Goal: Check status: Check status

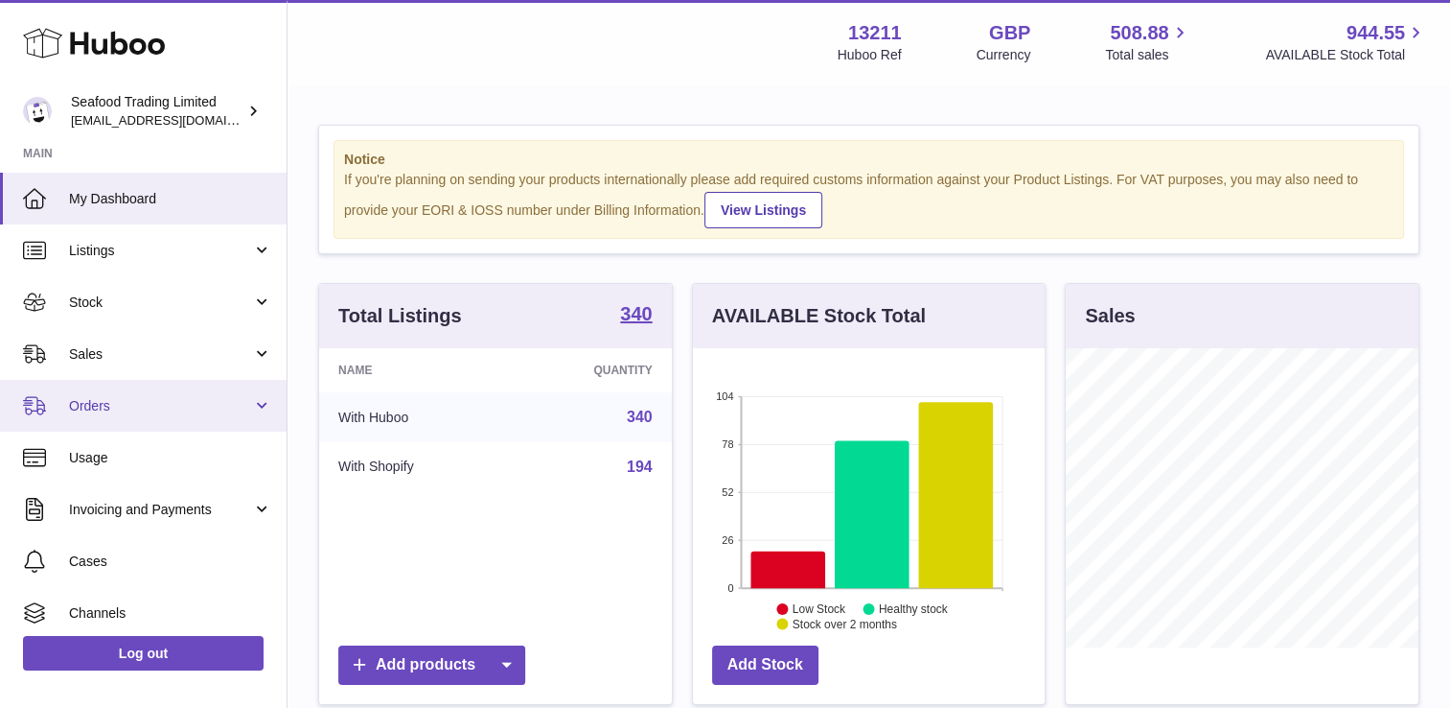
scroll to position [299, 353]
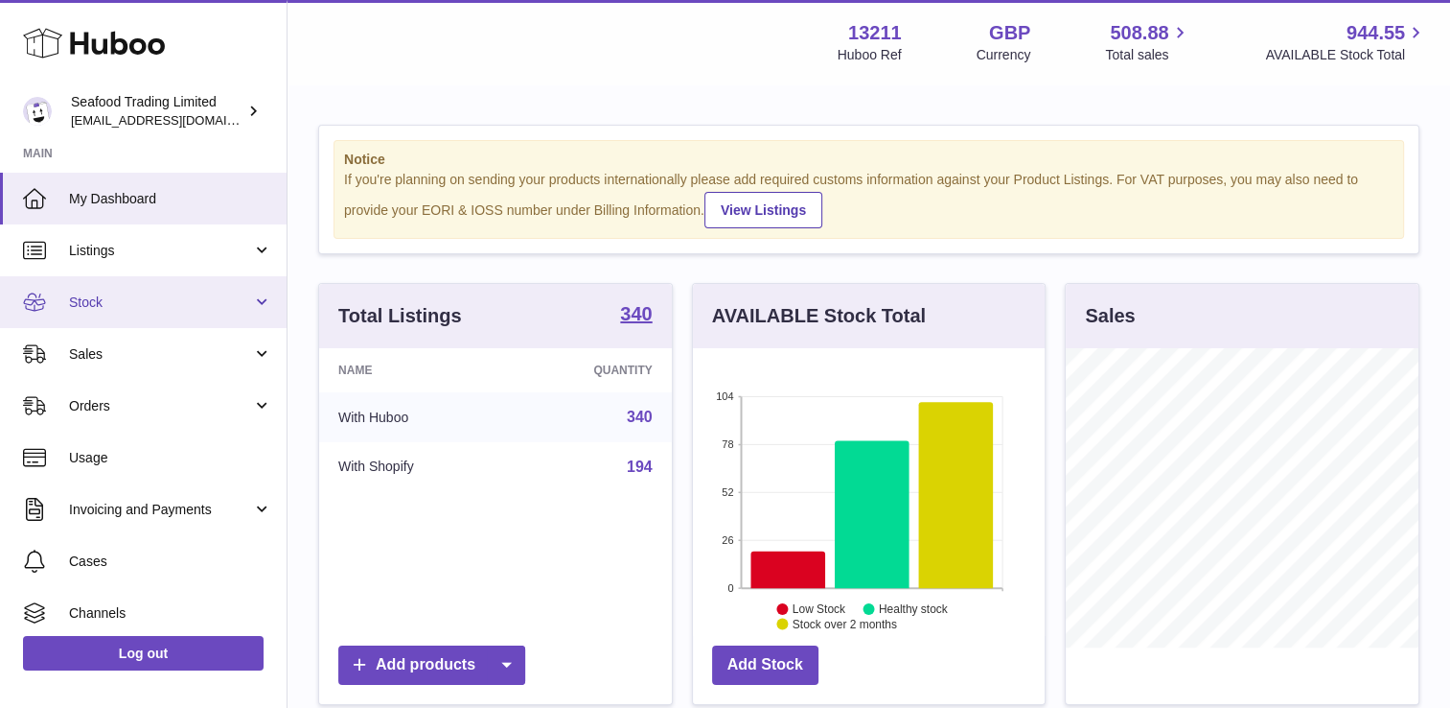
click at [106, 298] on span "Stock" at bounding box center [160, 302] width 183 height 18
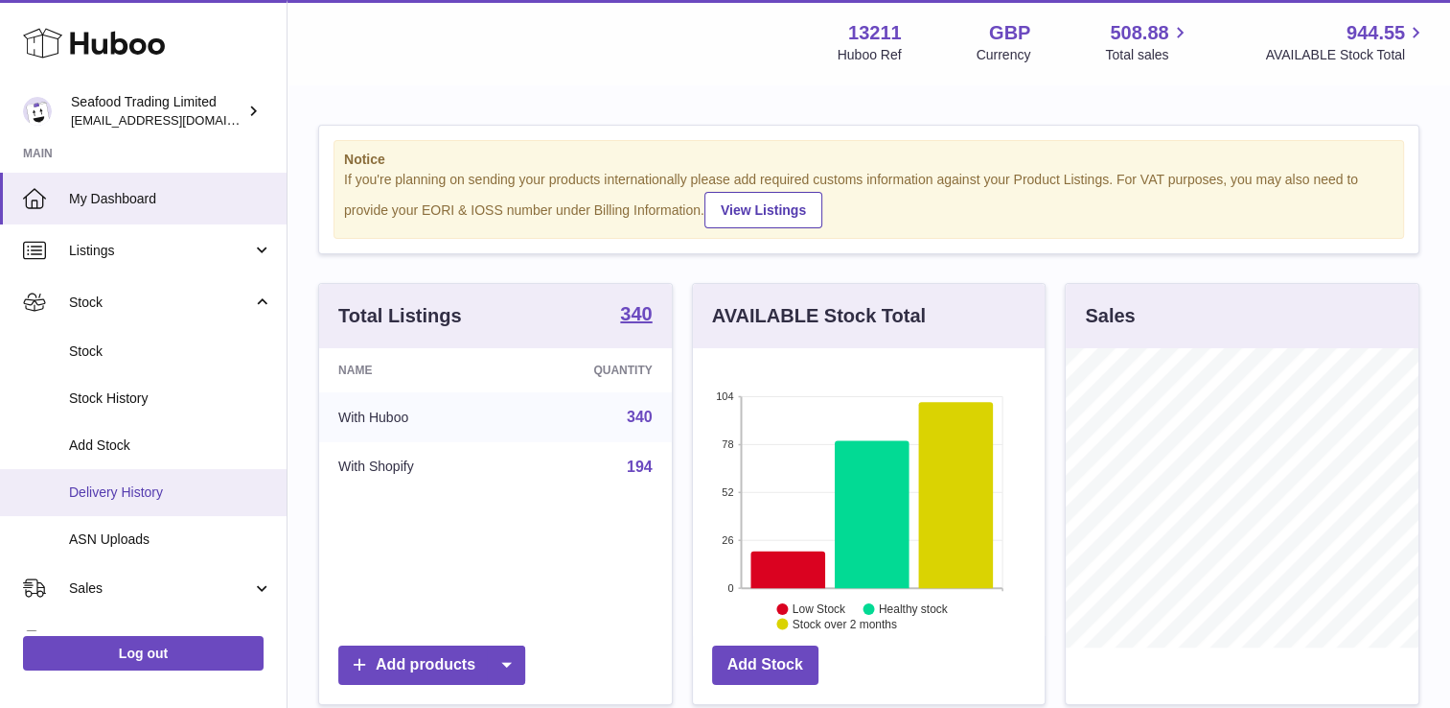
click at [115, 473] on link "Delivery History" at bounding box center [143, 492] width 287 height 47
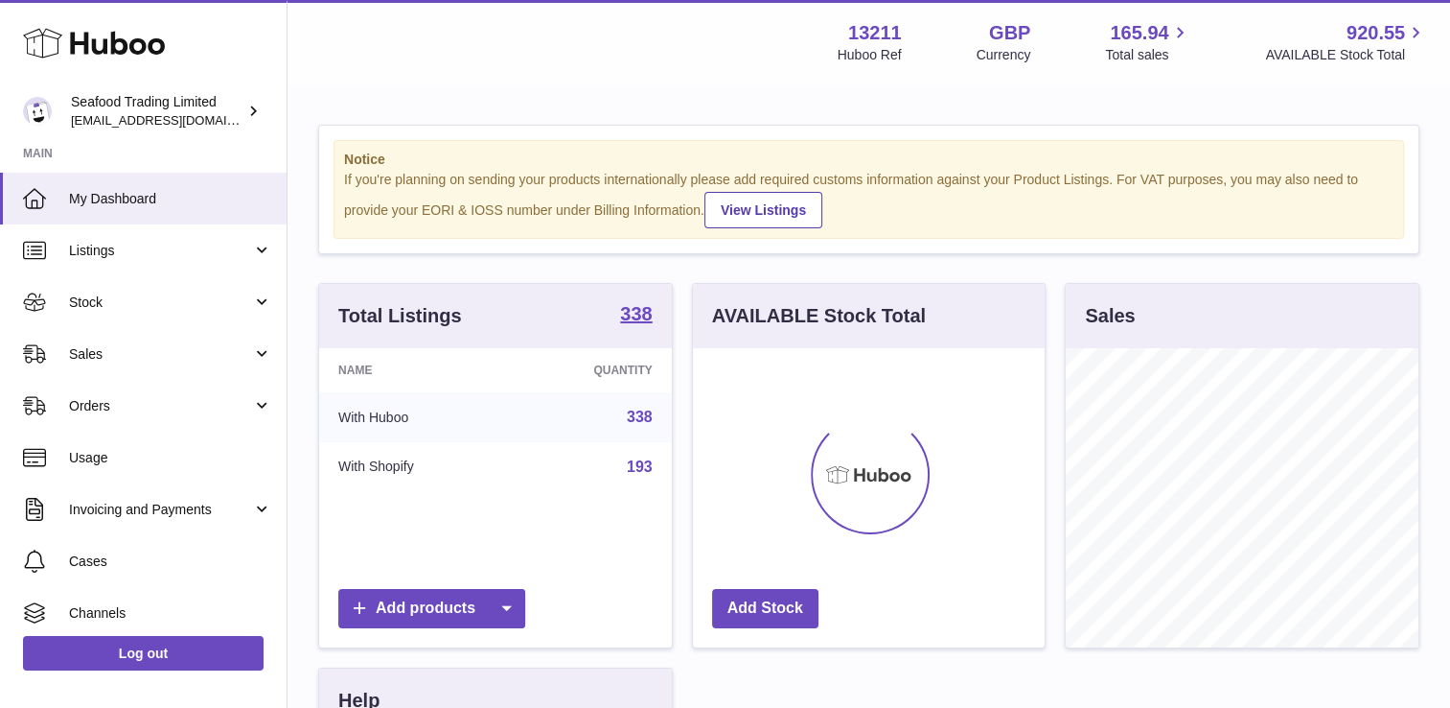
scroll to position [299, 353]
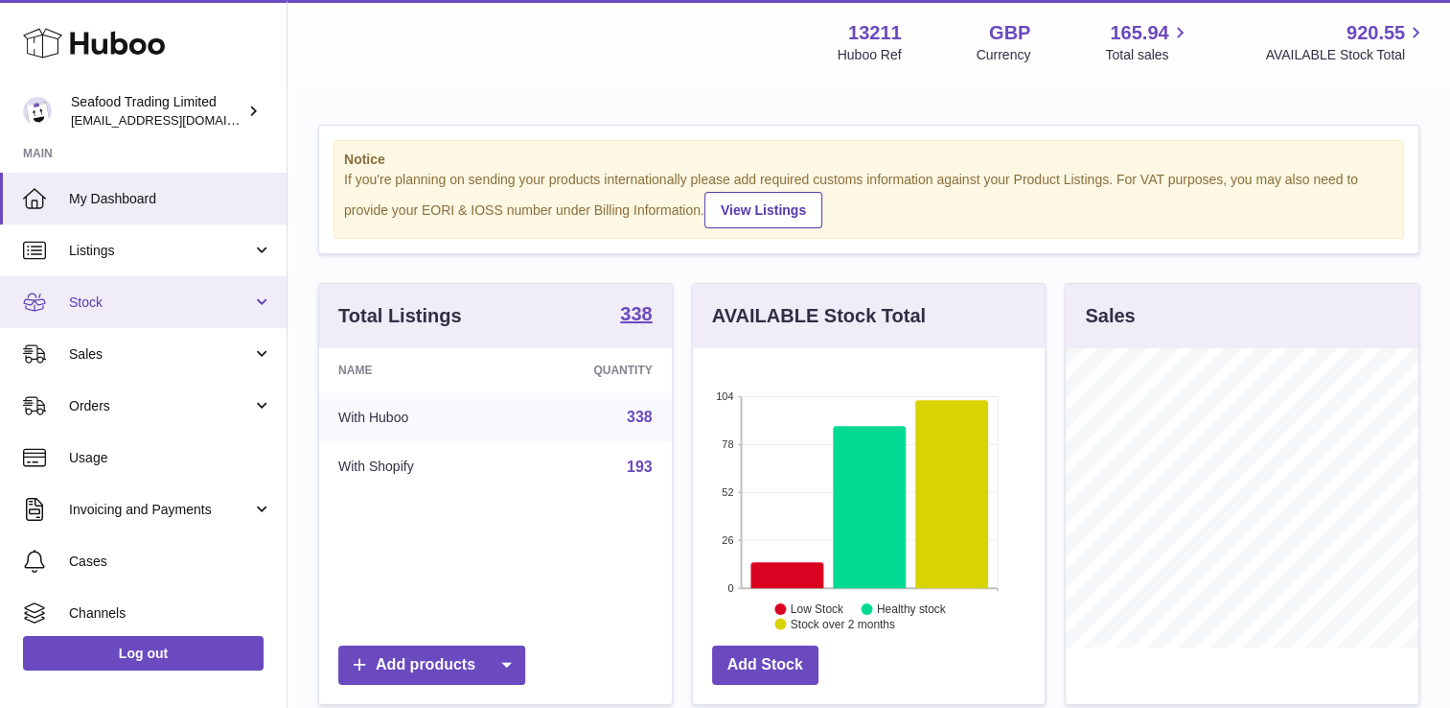
click at [116, 305] on span "Stock" at bounding box center [160, 302] width 183 height 18
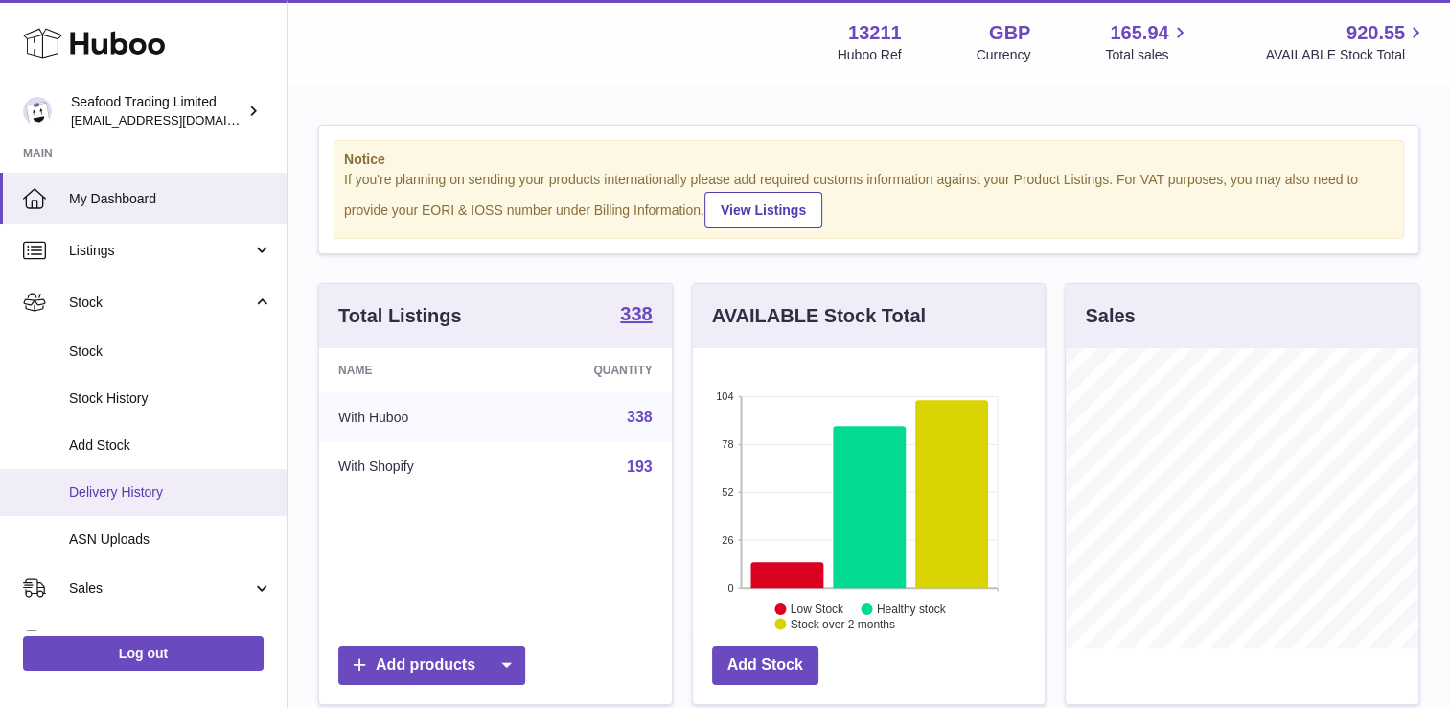
click at [123, 488] on span "Delivery History" at bounding box center [170, 492] width 203 height 18
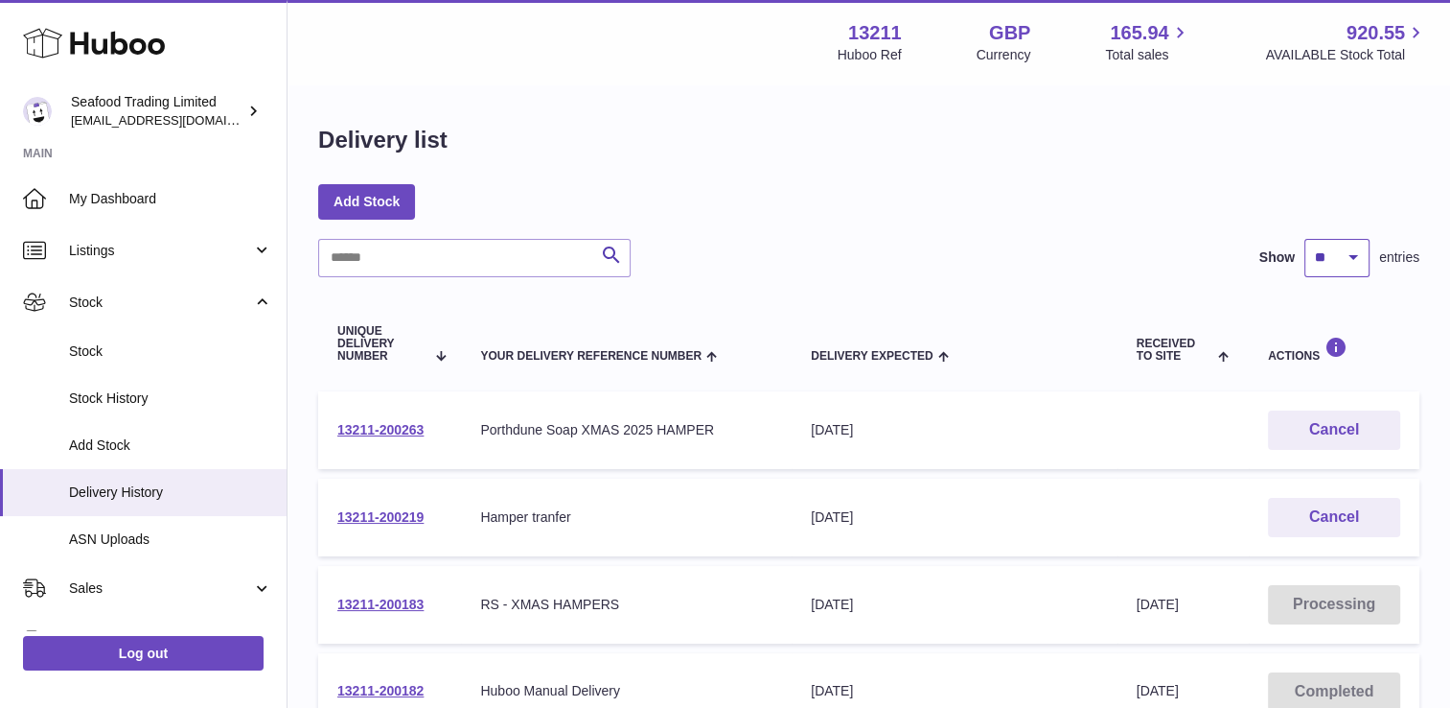
click at [1339, 257] on select "** ** ** ***" at bounding box center [1337, 258] width 65 height 38
select select "**"
click at [1305, 239] on select "** ** ** ***" at bounding box center [1337, 258] width 65 height 38
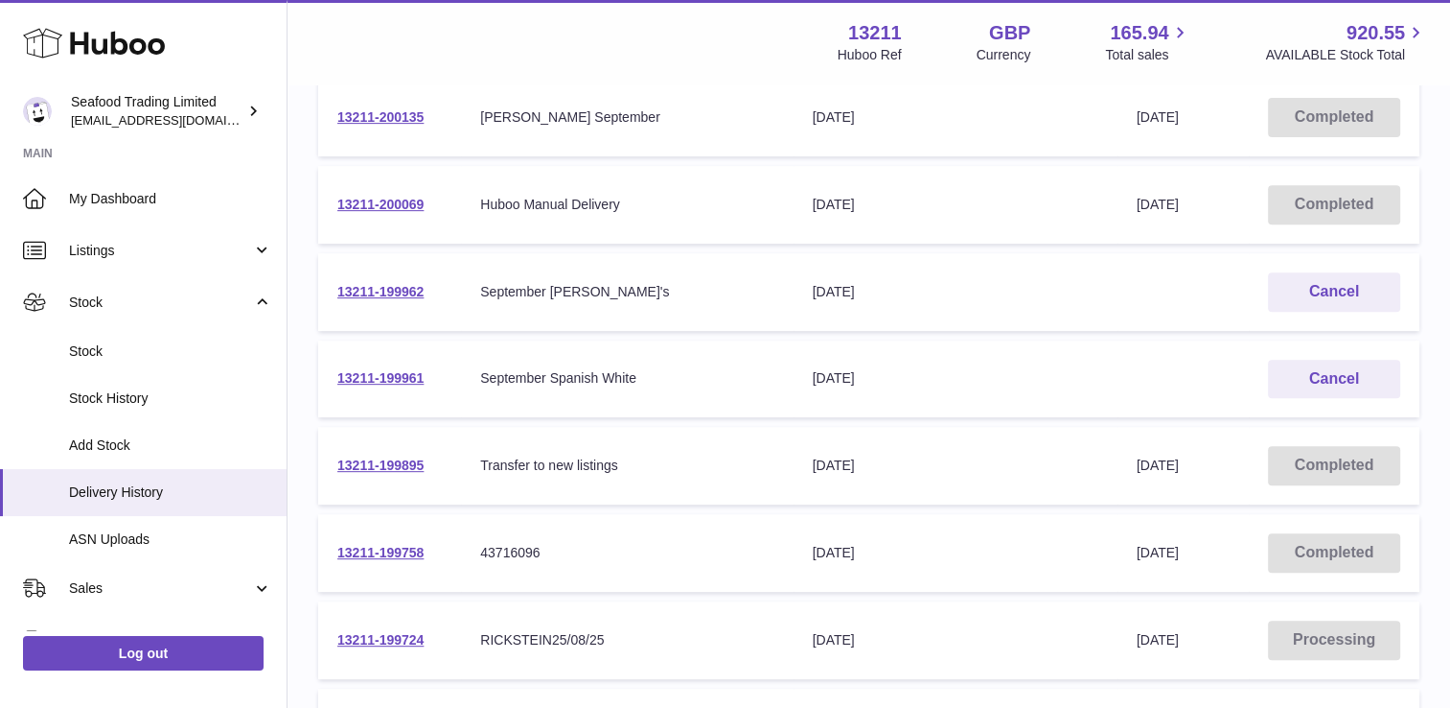
scroll to position [750, 0]
click at [409, 630] on link "13211-199724" at bounding box center [380, 637] width 86 height 15
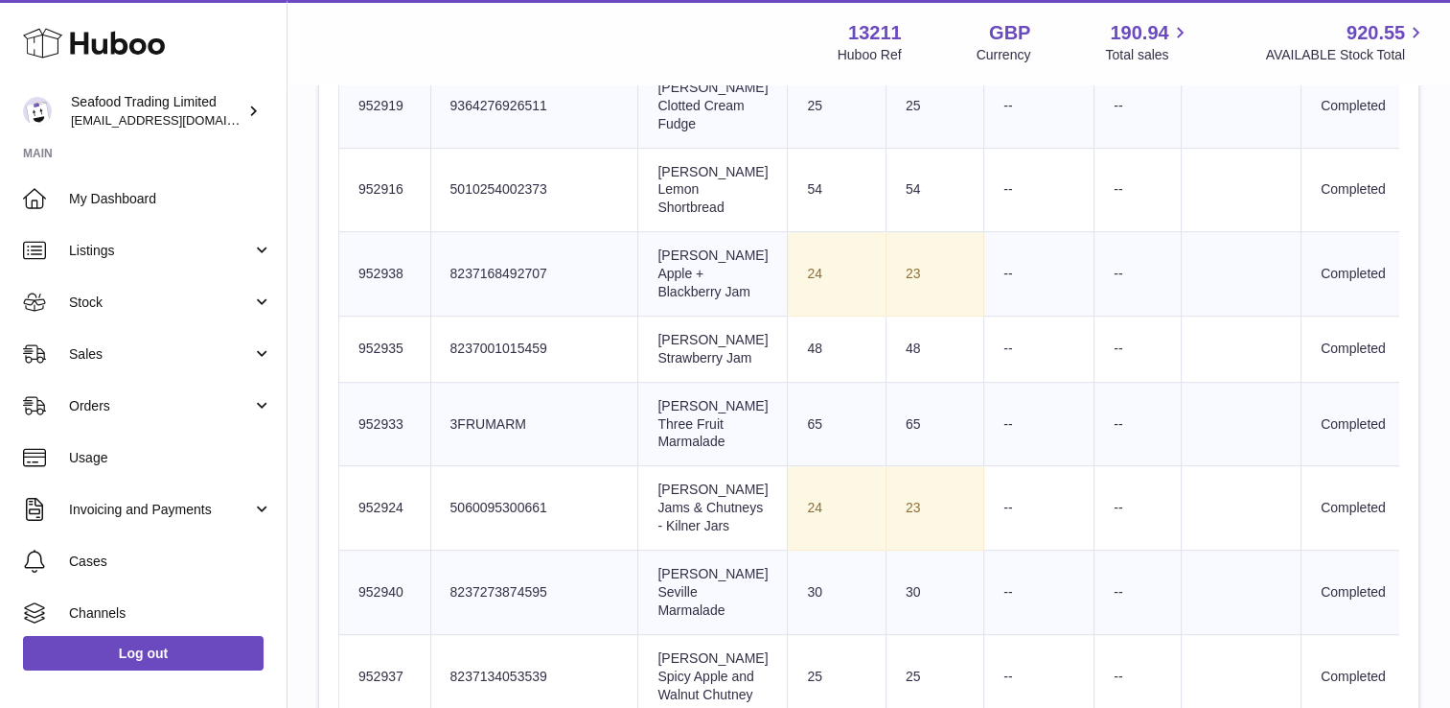
scroll to position [853, 0]
click at [520, 306] on td "Client Identifier 8237168492707" at bounding box center [534, 275] width 208 height 84
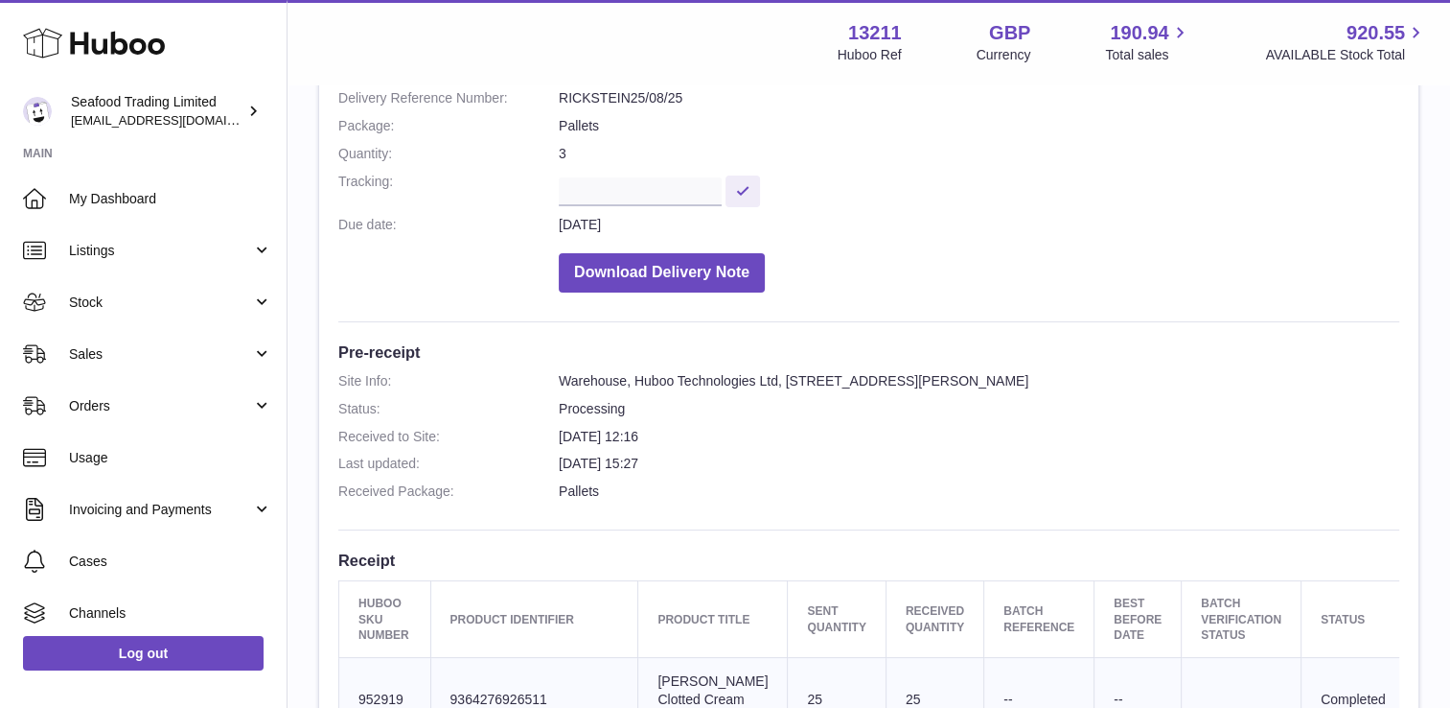
scroll to position [0, 0]
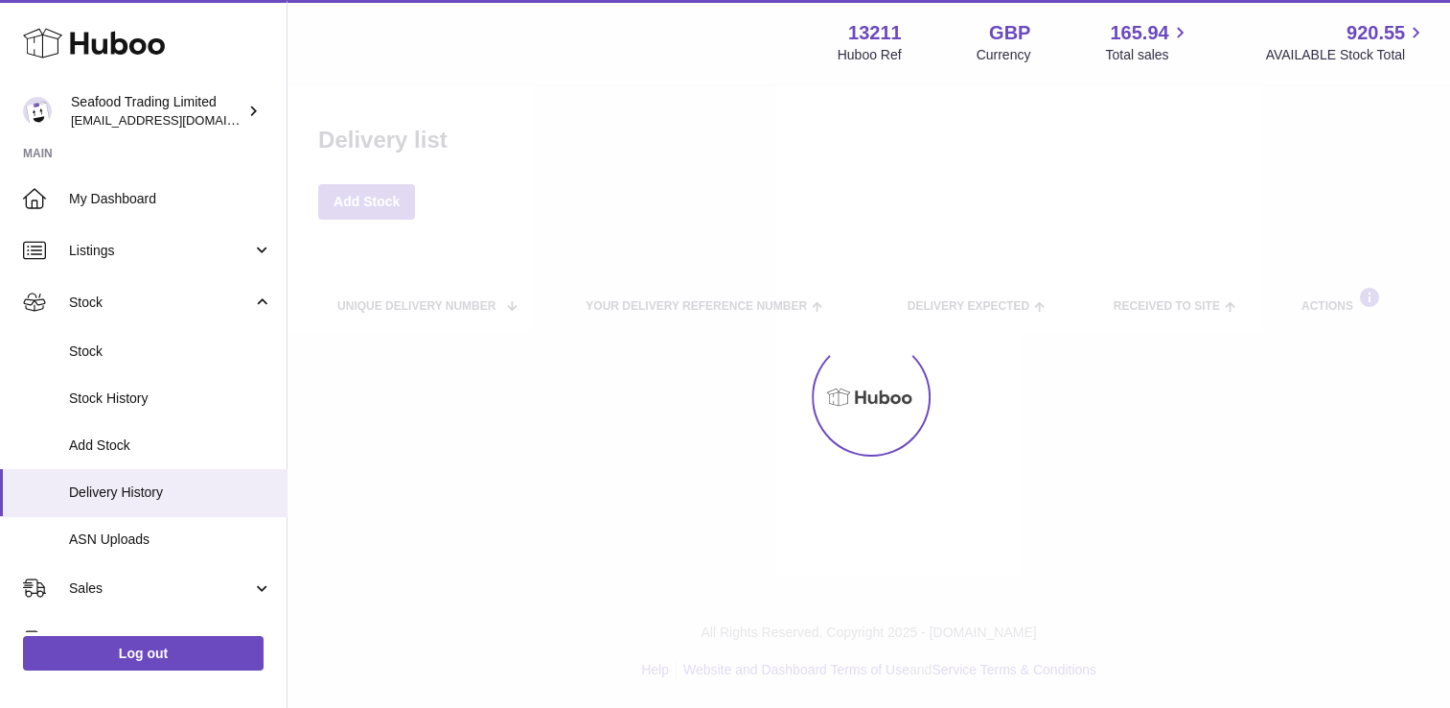
select select "**"
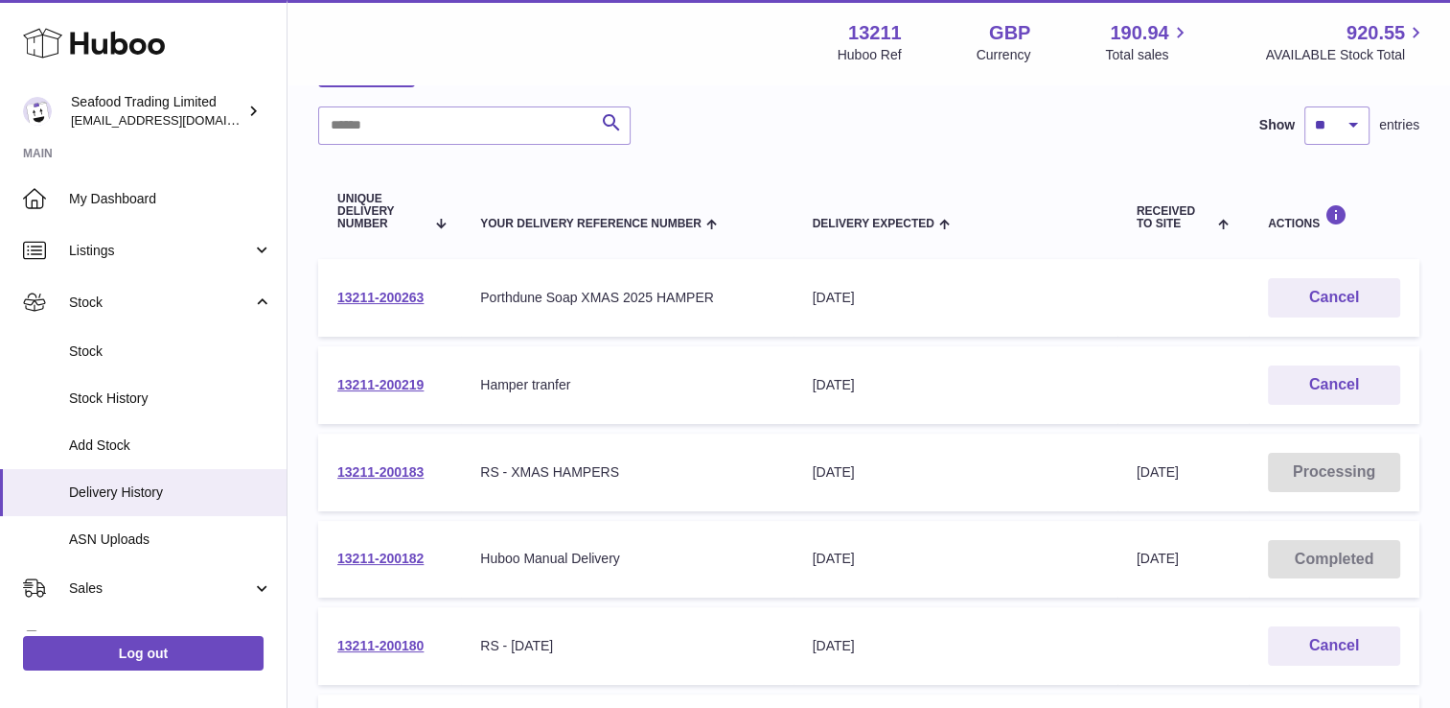
scroll to position [133, 0]
click at [387, 466] on link "13211-200183" at bounding box center [380, 470] width 86 height 15
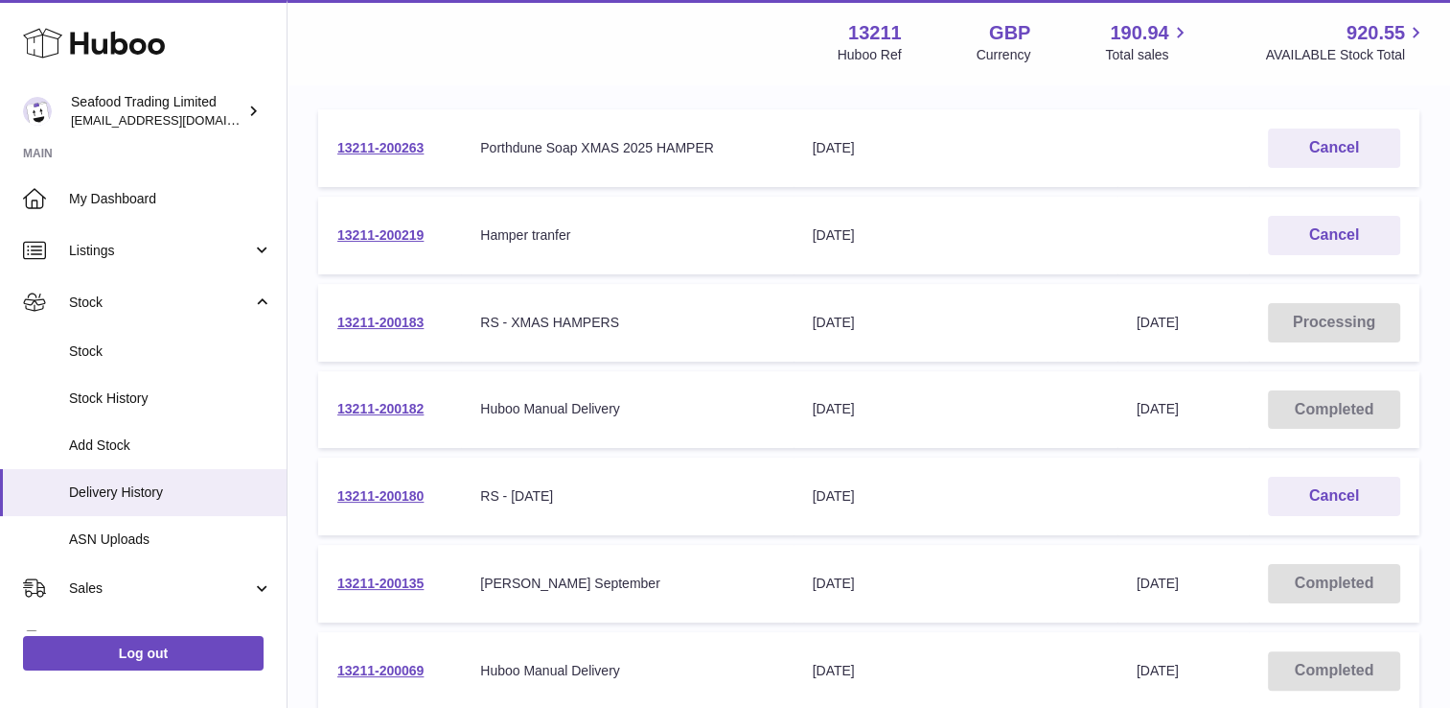
scroll to position [296, 0]
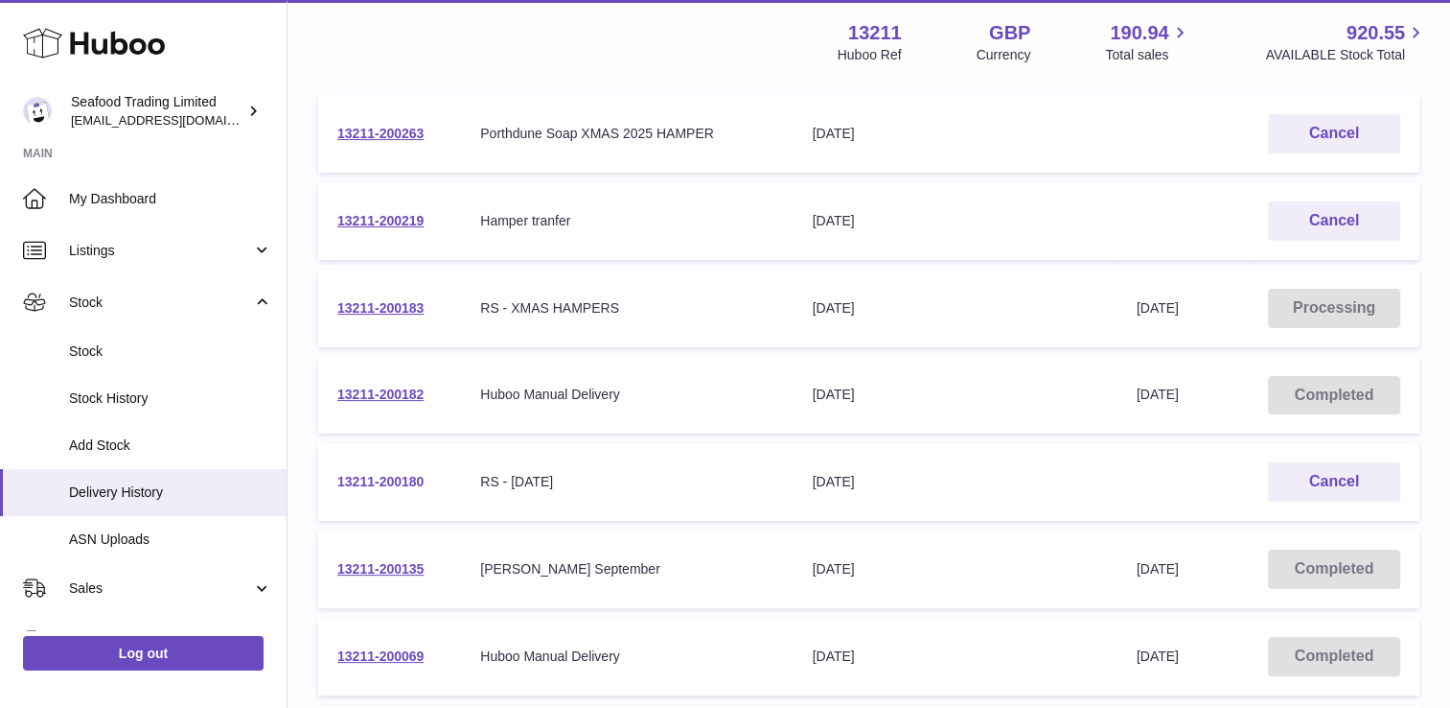
click at [410, 481] on link "13211-200180" at bounding box center [380, 481] width 86 height 15
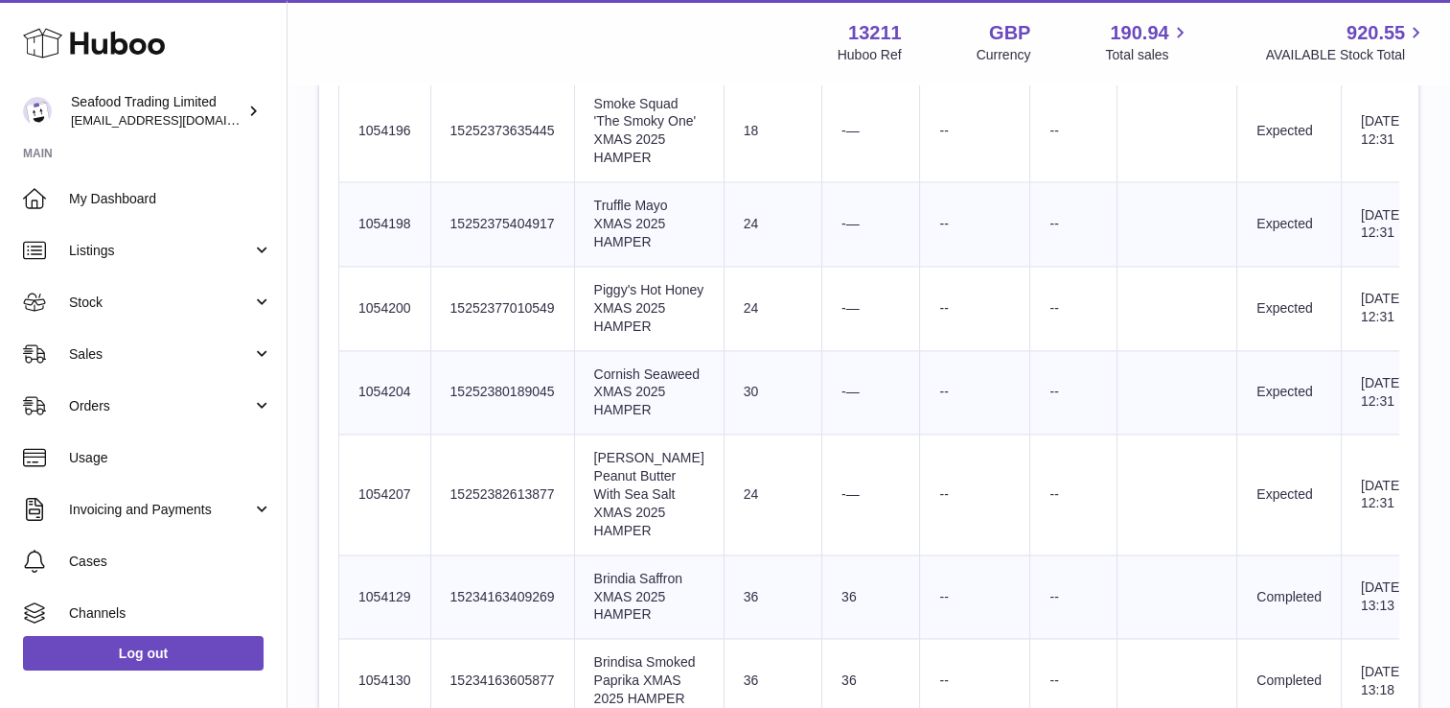
scroll to position [2899, 0]
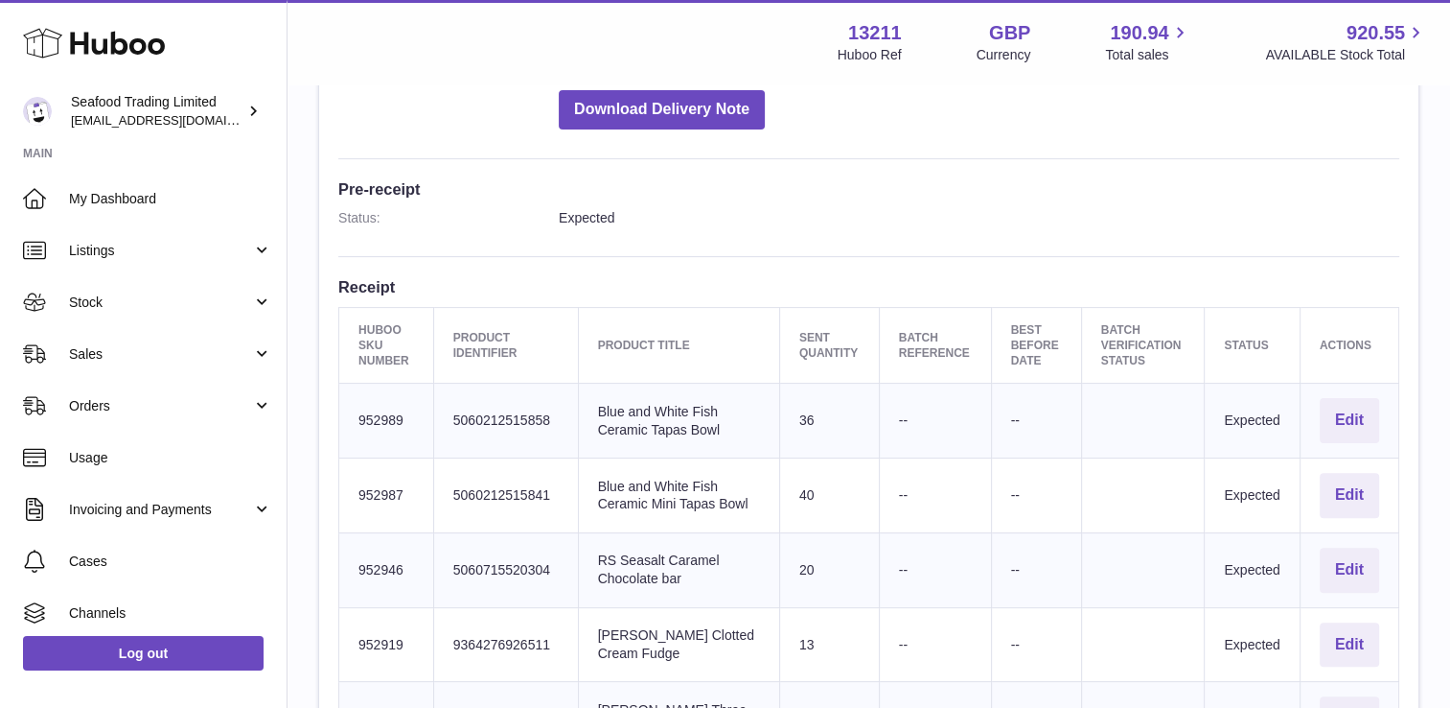
scroll to position [435, 0]
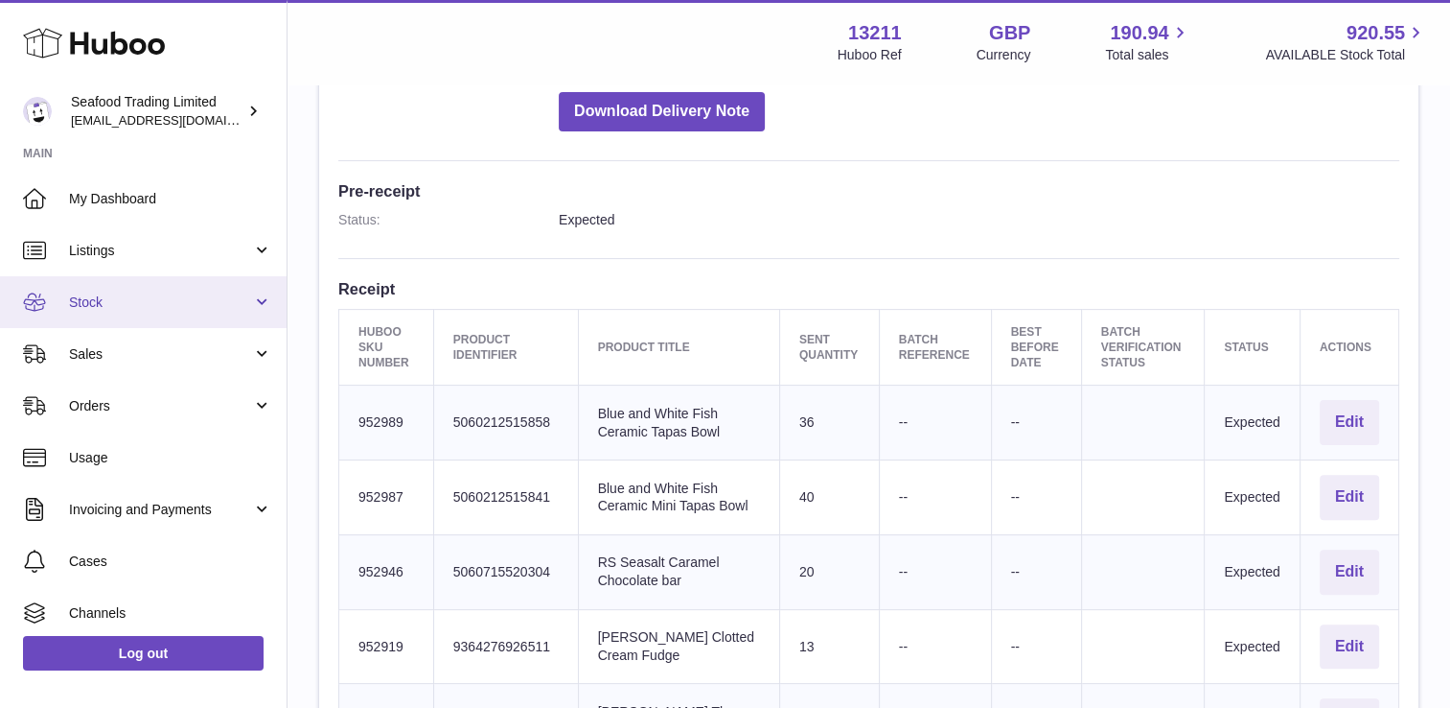
click at [129, 307] on span "Stock" at bounding box center [160, 302] width 183 height 18
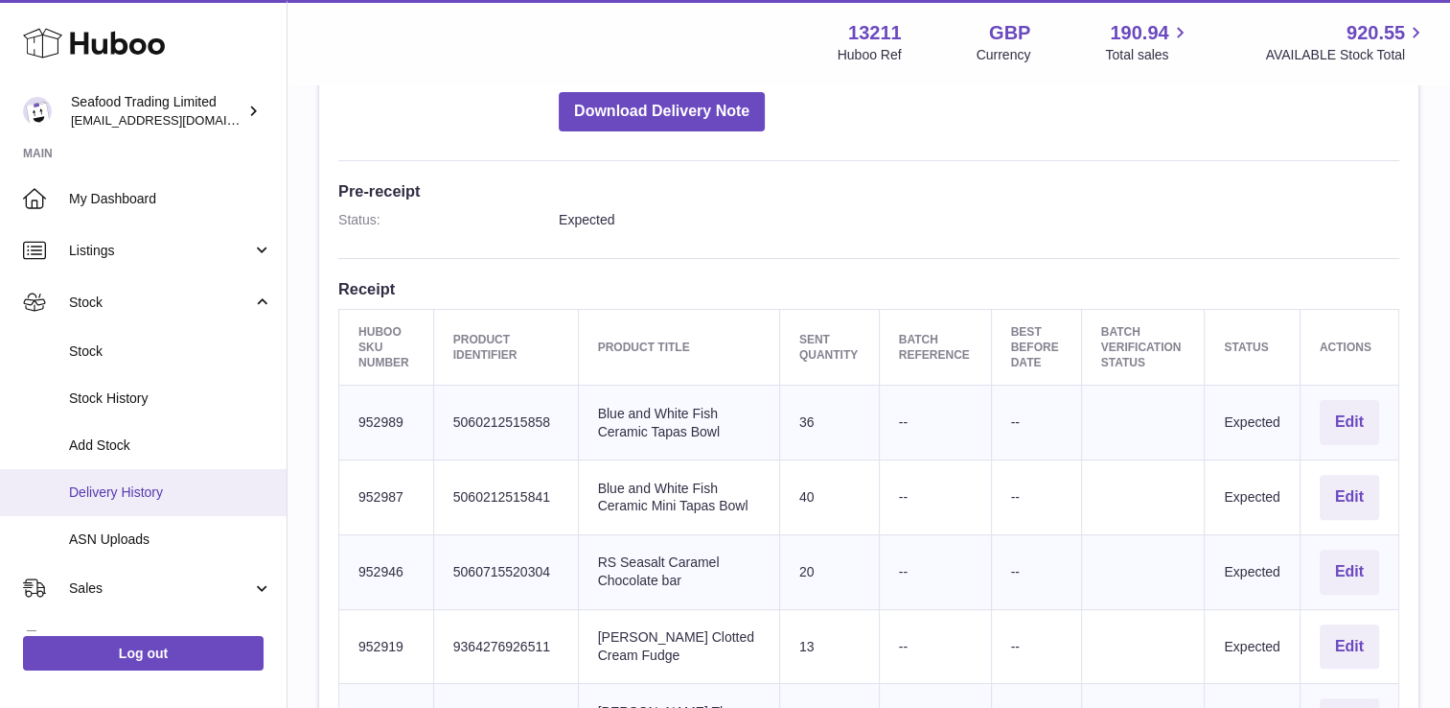
click at [130, 476] on link "Delivery History" at bounding box center [143, 492] width 287 height 47
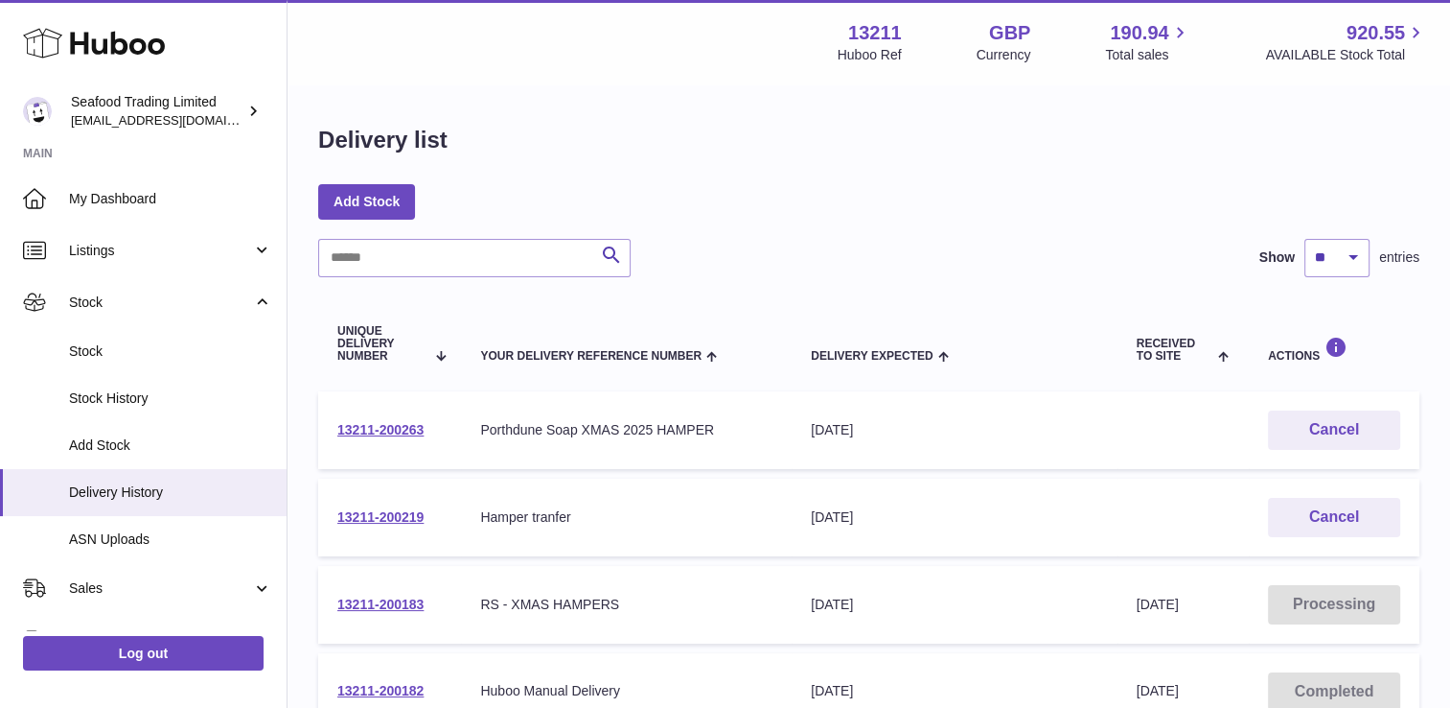
scroll to position [191, 0]
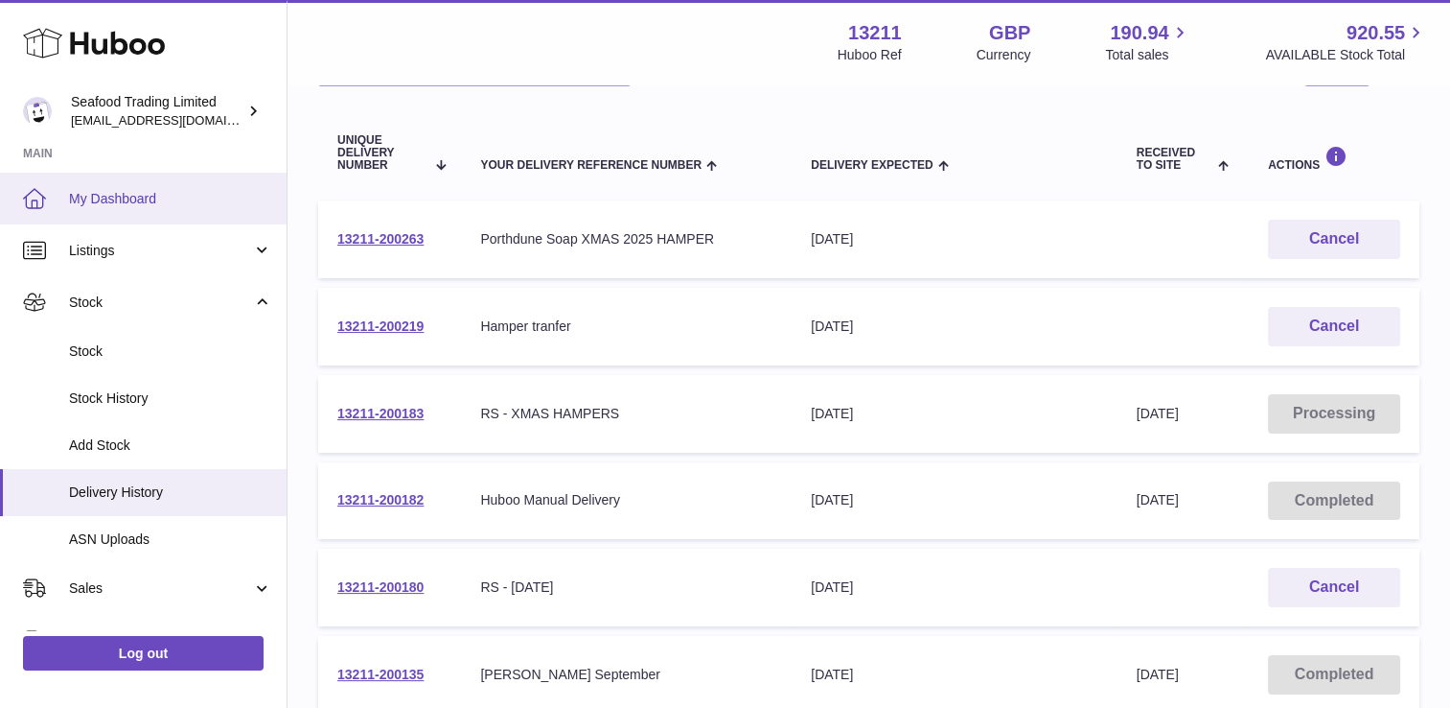
click at [154, 201] on span "My Dashboard" at bounding box center [170, 199] width 203 height 18
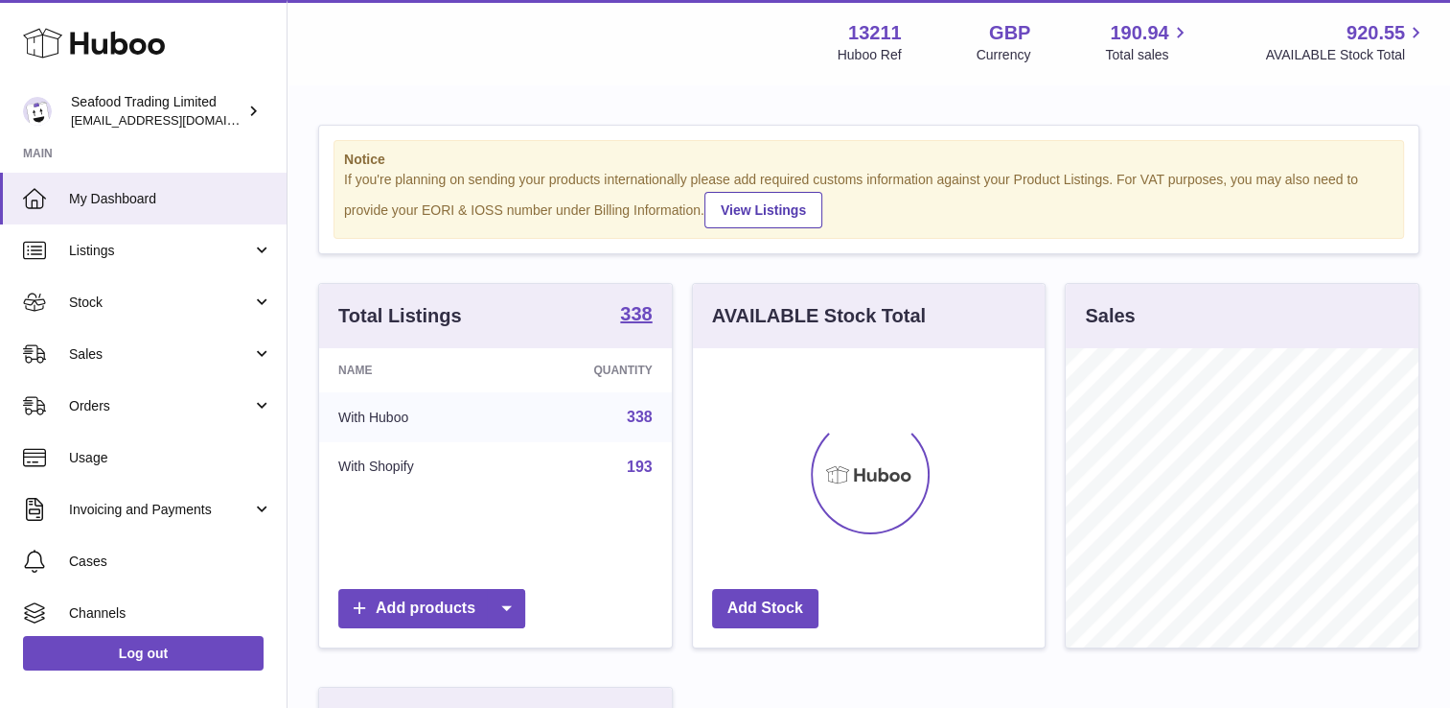
scroll to position [299, 353]
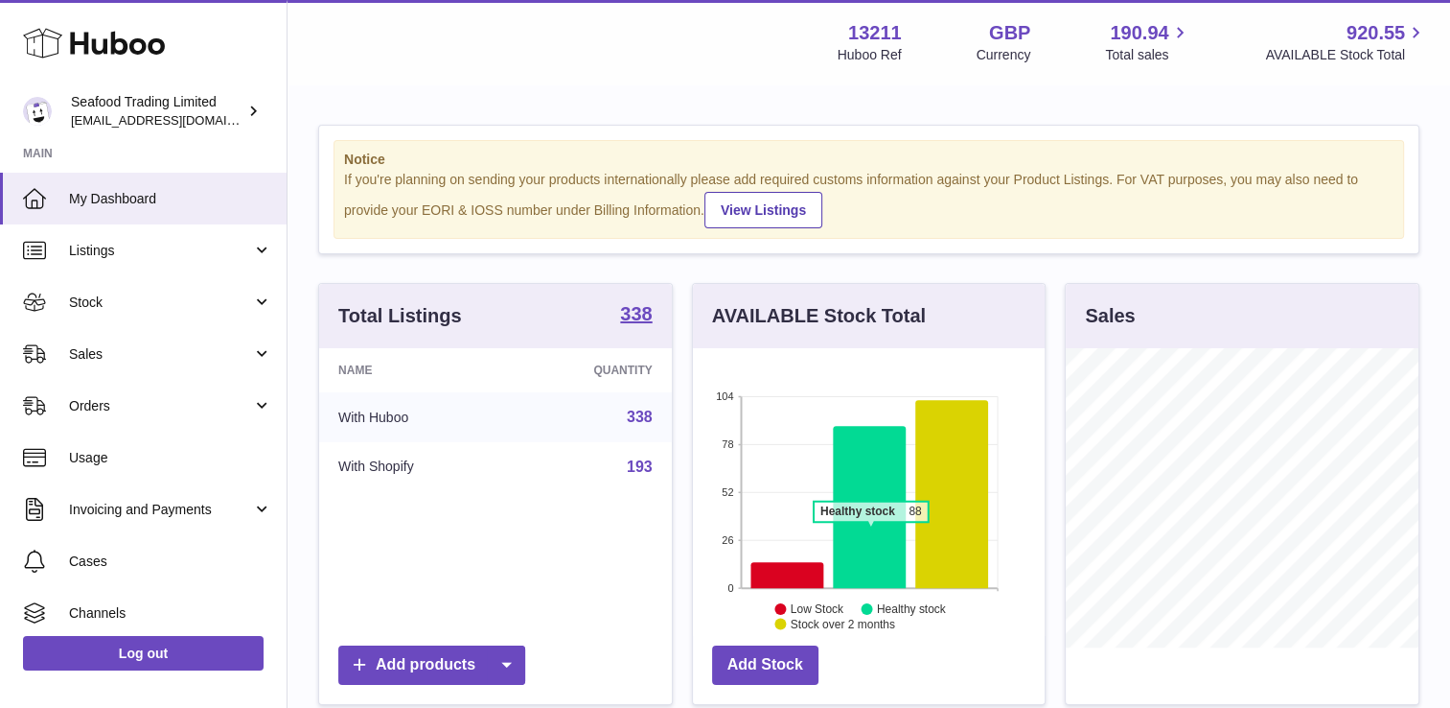
click at [870, 530] on icon at bounding box center [869, 507] width 73 height 162
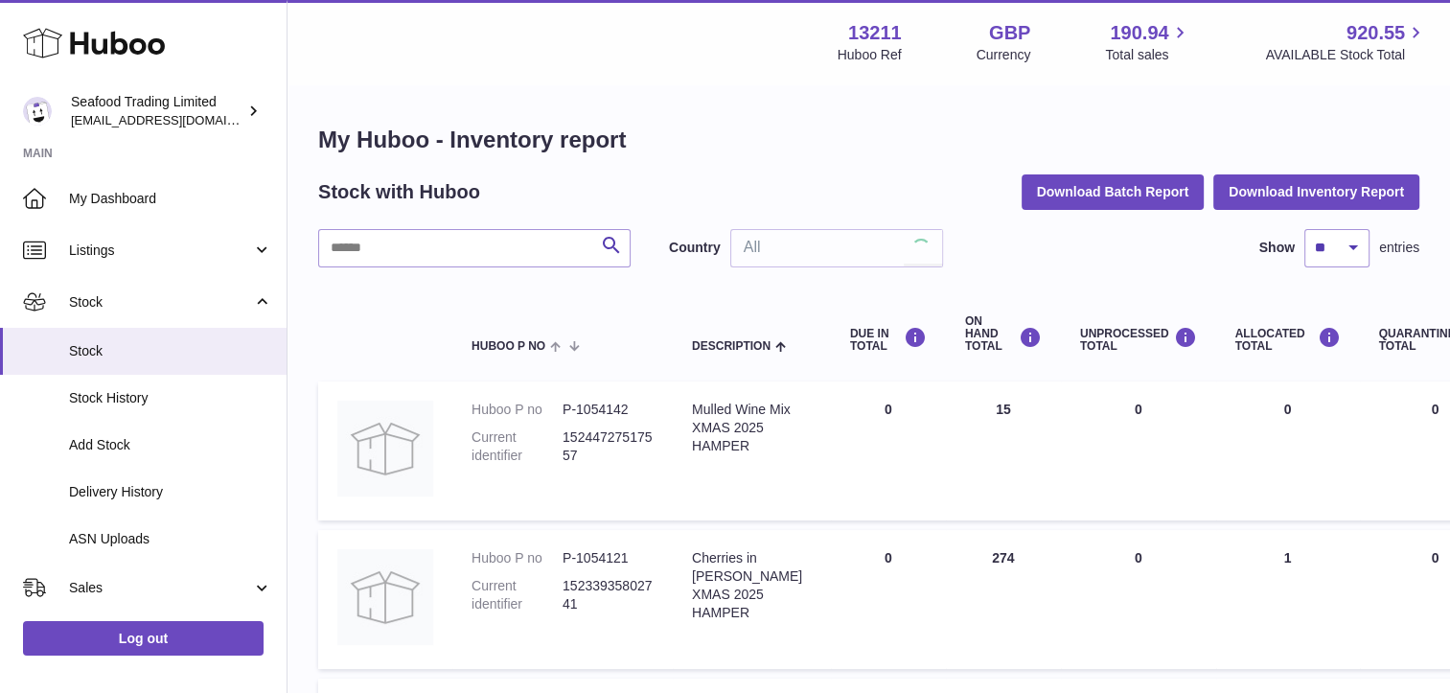
click at [870, 530] on td "DUE IN Total 0" at bounding box center [888, 599] width 115 height 139
click at [1318, 193] on button "Download Inventory Report" at bounding box center [1317, 191] width 206 height 35
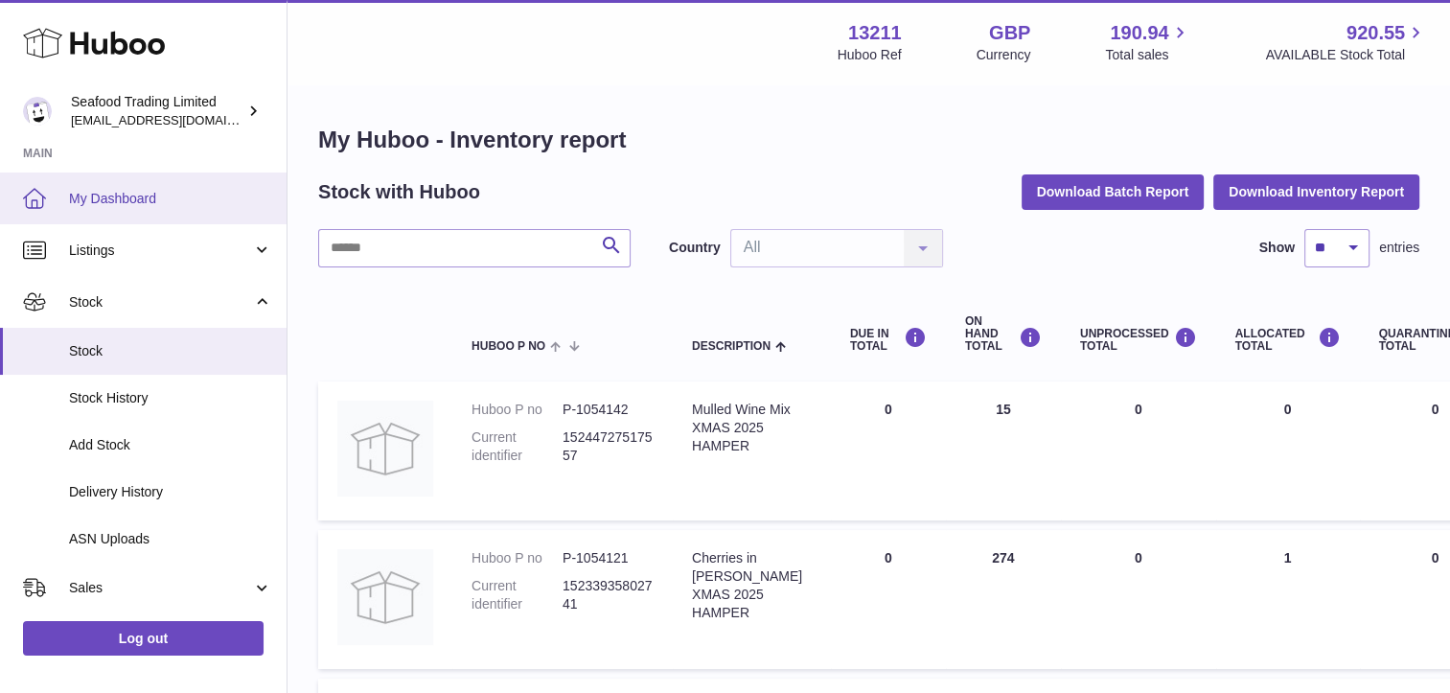
click at [139, 205] on span "My Dashboard" at bounding box center [170, 199] width 203 height 18
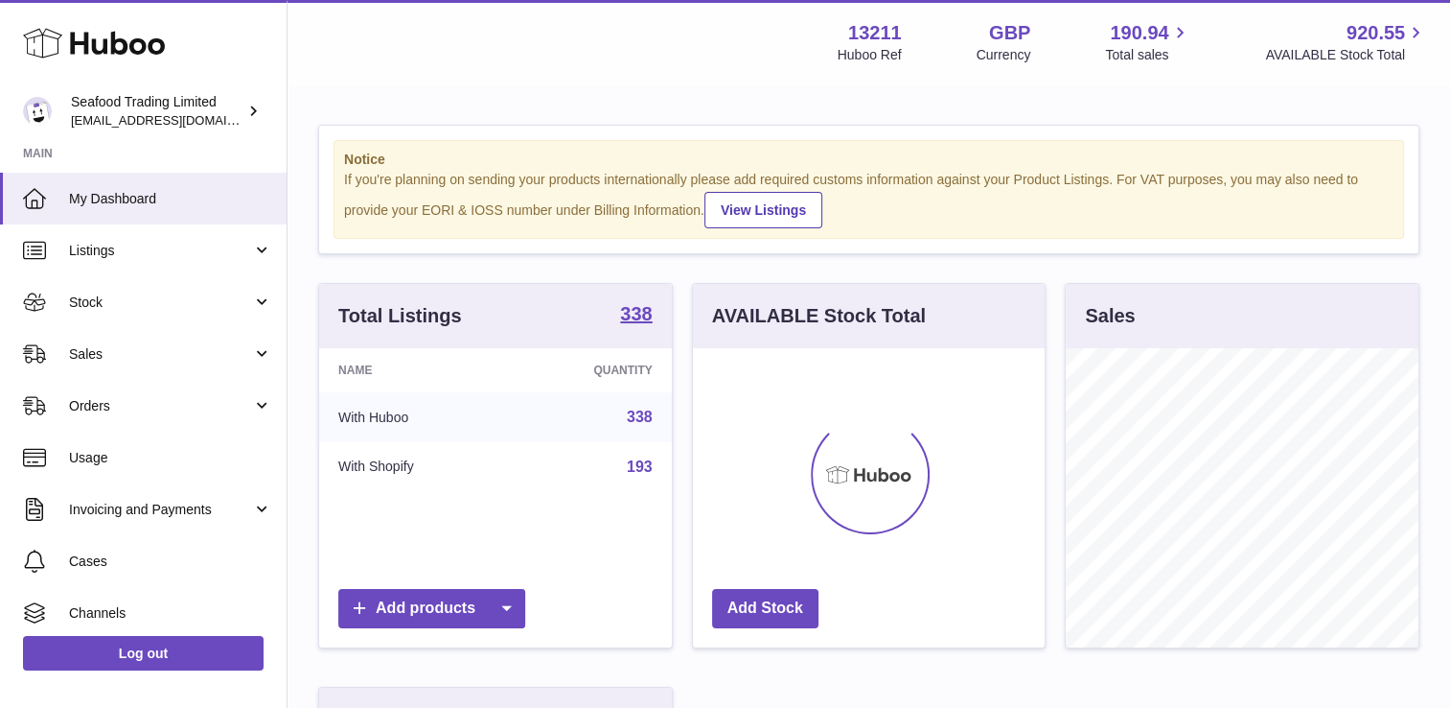
scroll to position [299, 353]
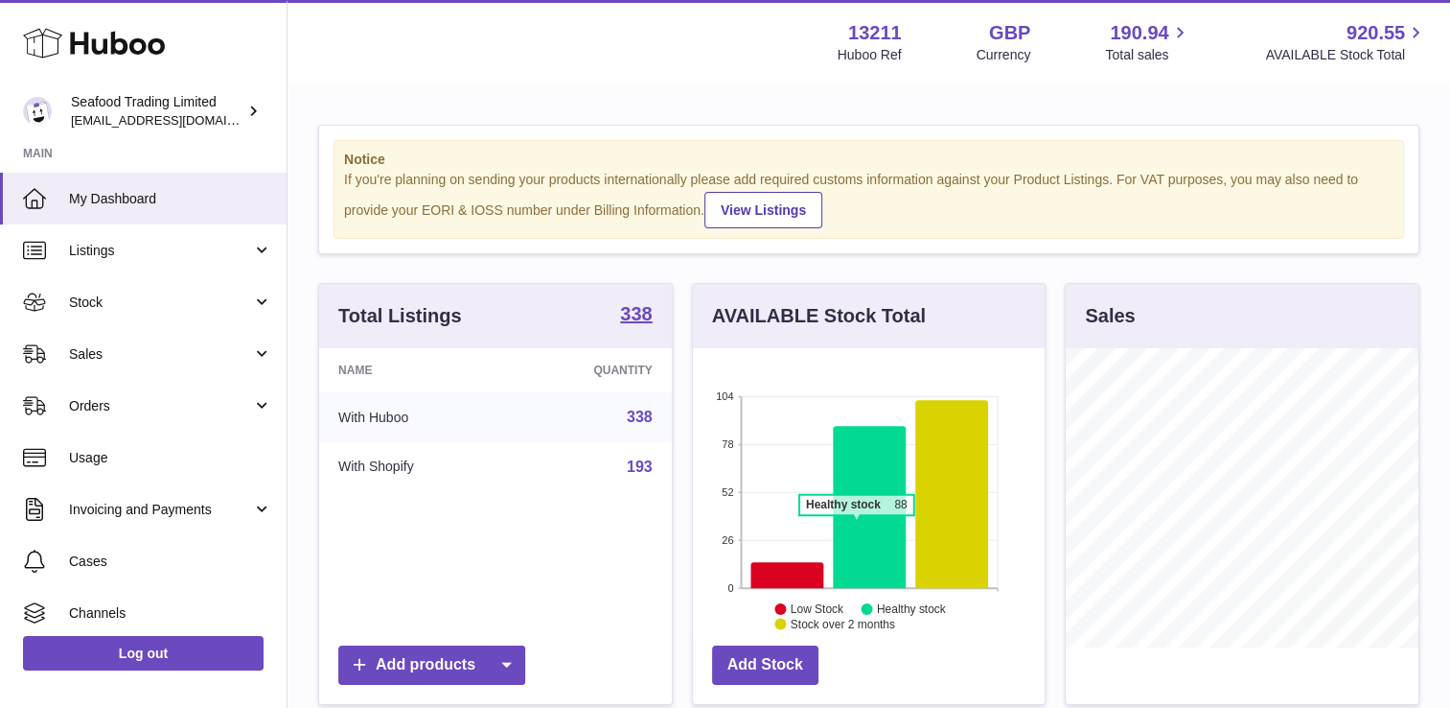
click at [856, 523] on icon at bounding box center [869, 507] width 73 height 162
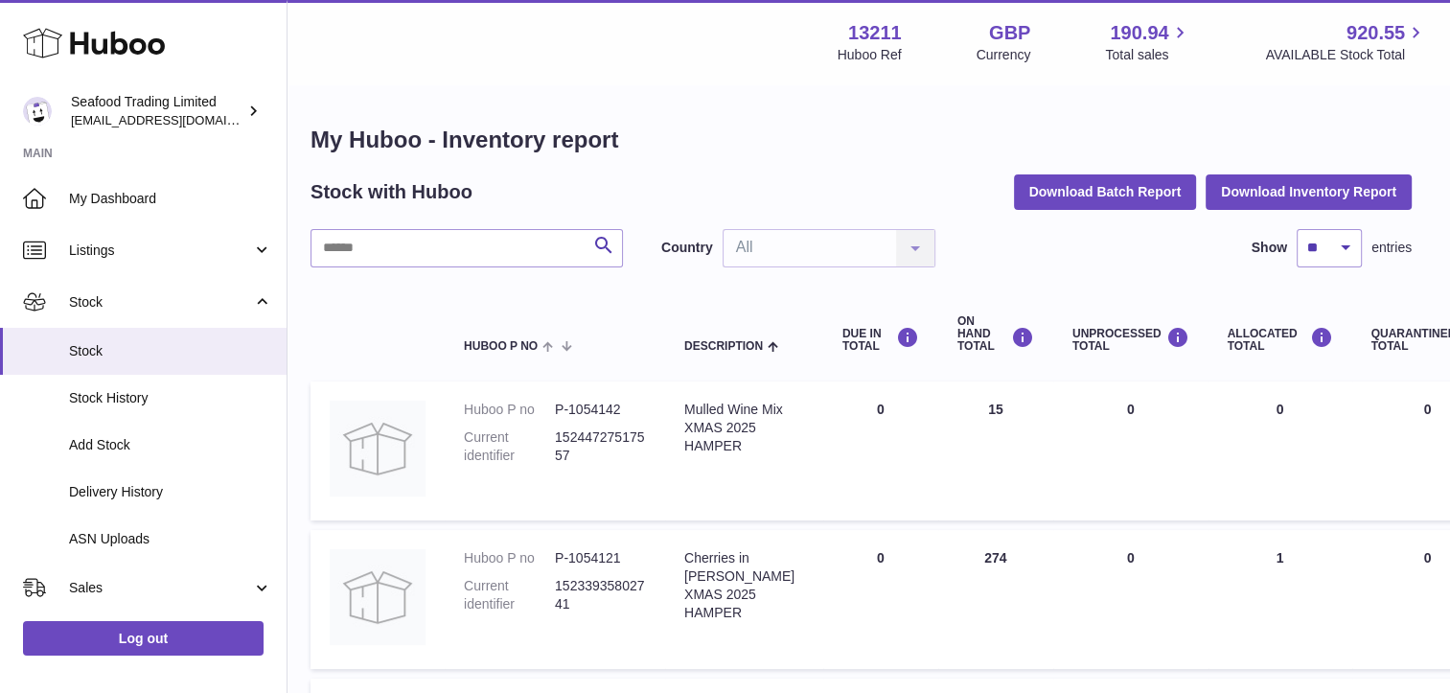
scroll to position [0, 8]
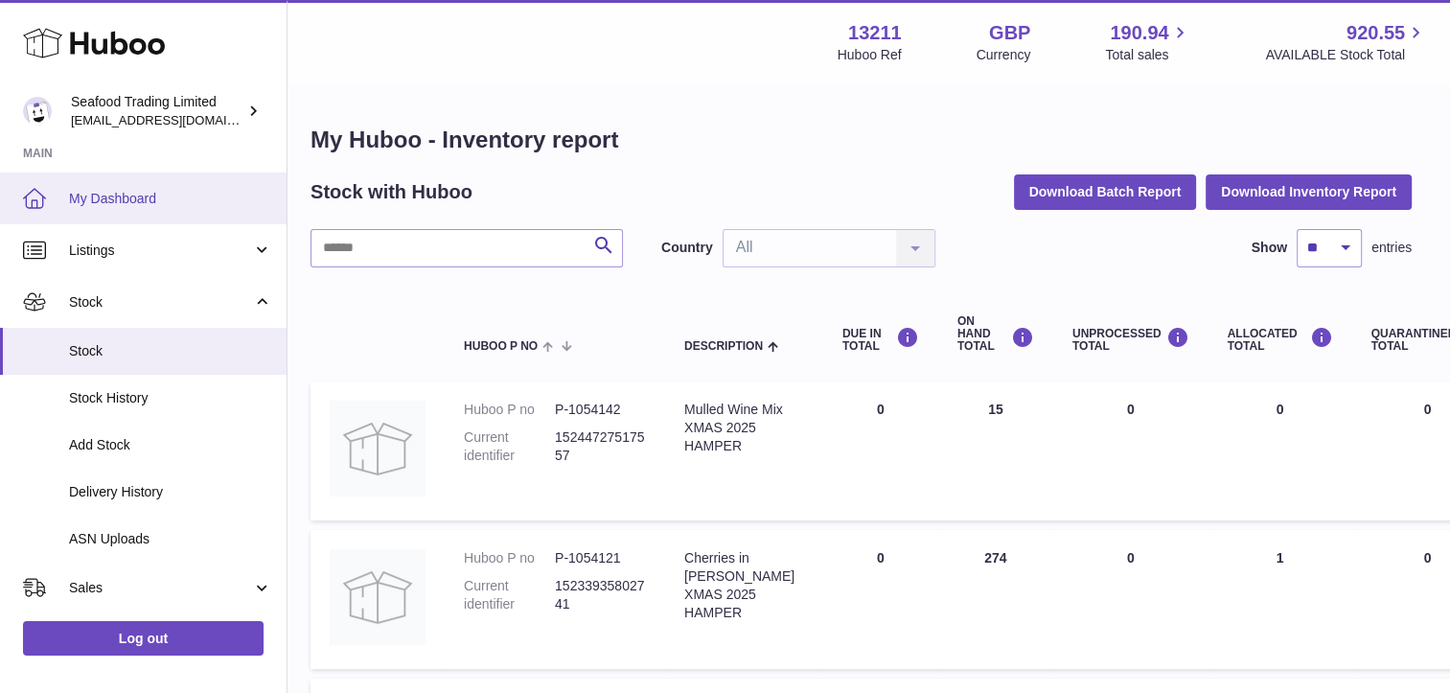
click at [126, 194] on span "My Dashboard" at bounding box center [170, 199] width 203 height 18
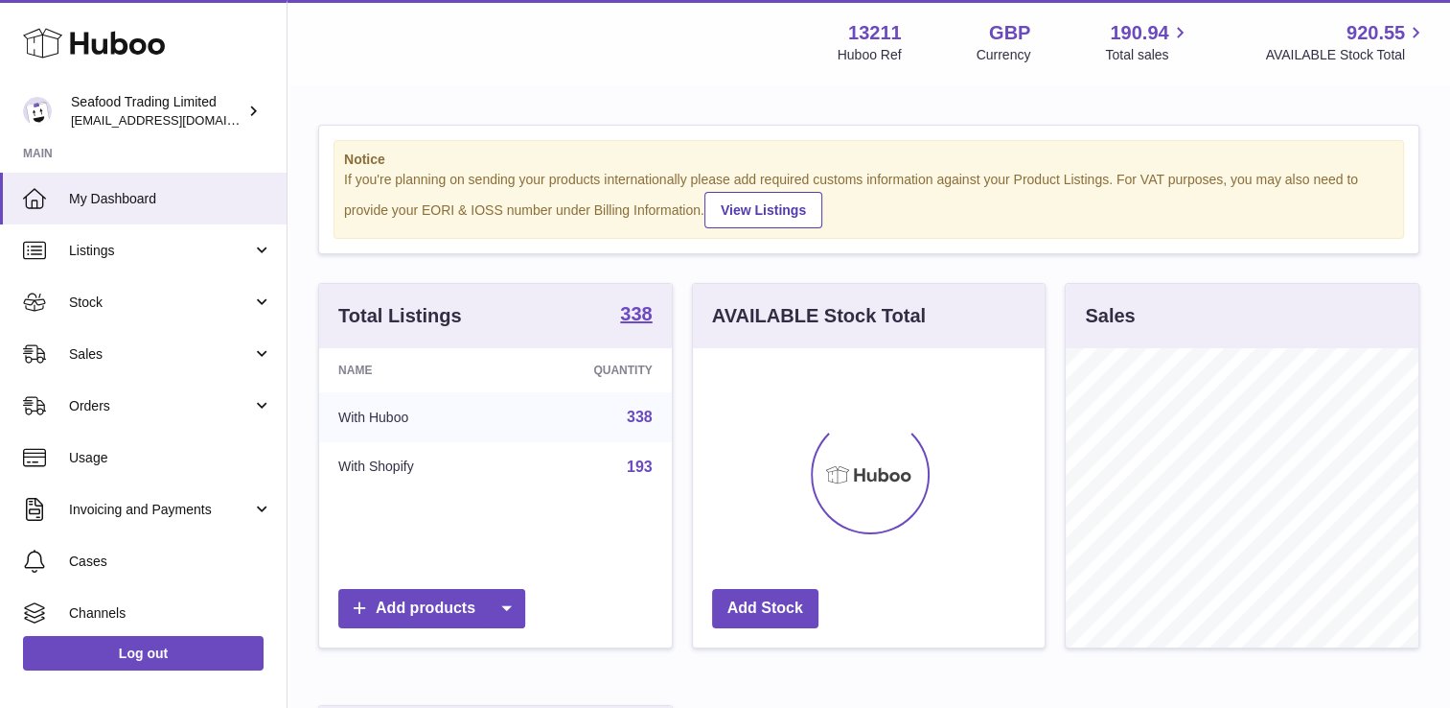
scroll to position [299, 353]
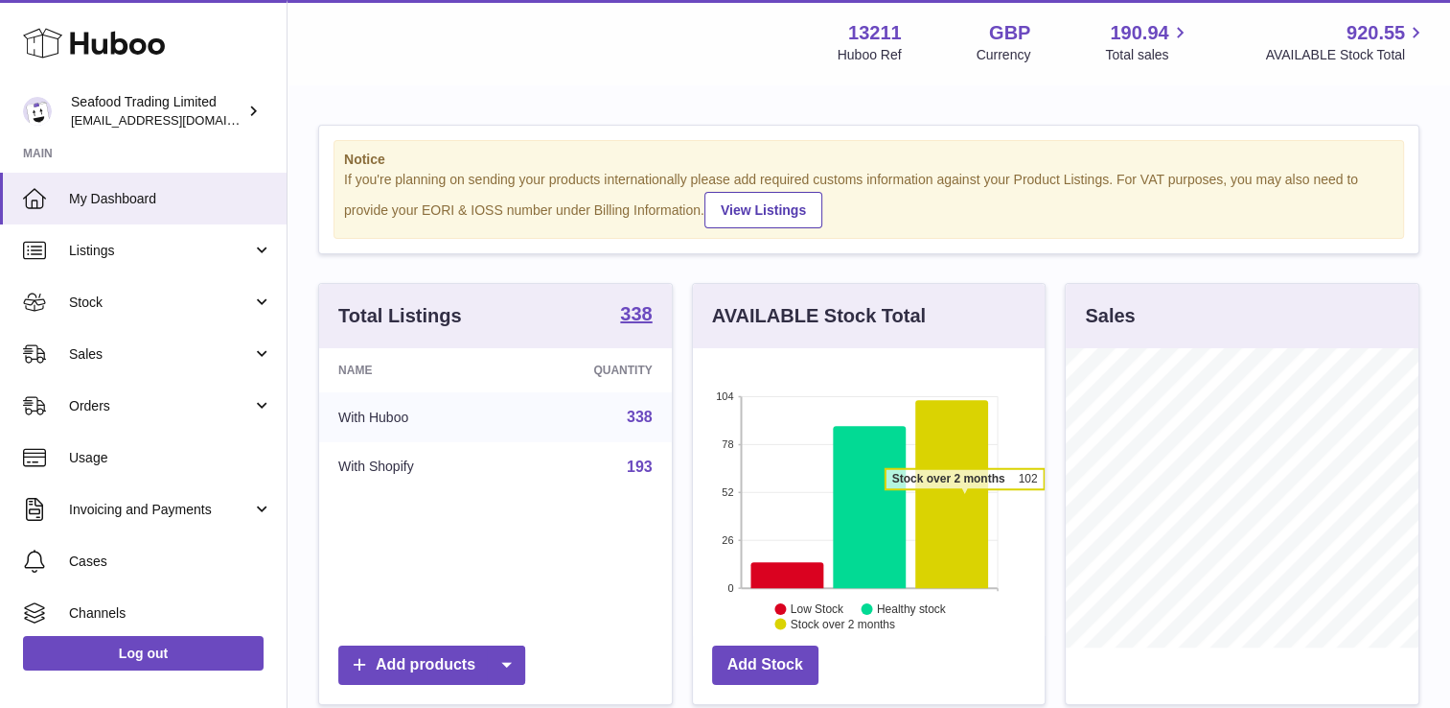
click at [964, 498] on icon at bounding box center [952, 494] width 73 height 188
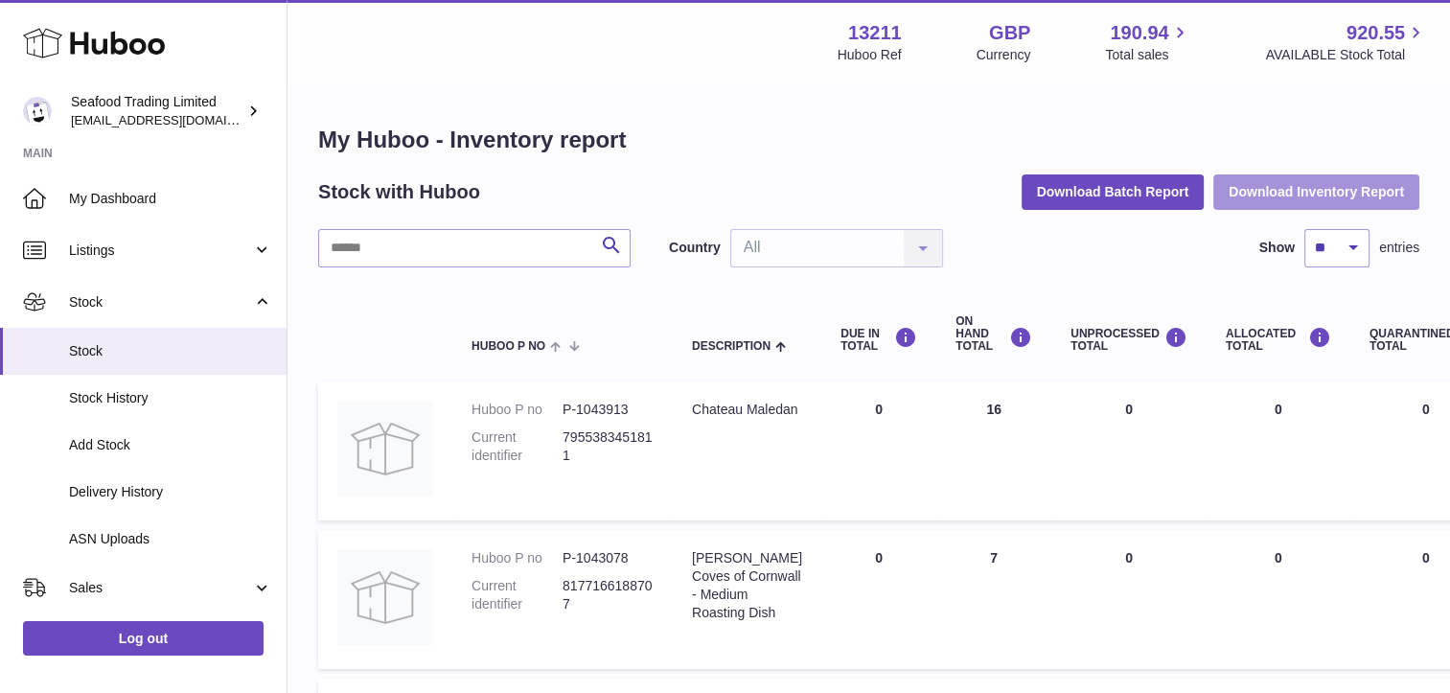
click at [1259, 191] on button "Download Inventory Report" at bounding box center [1317, 191] width 206 height 35
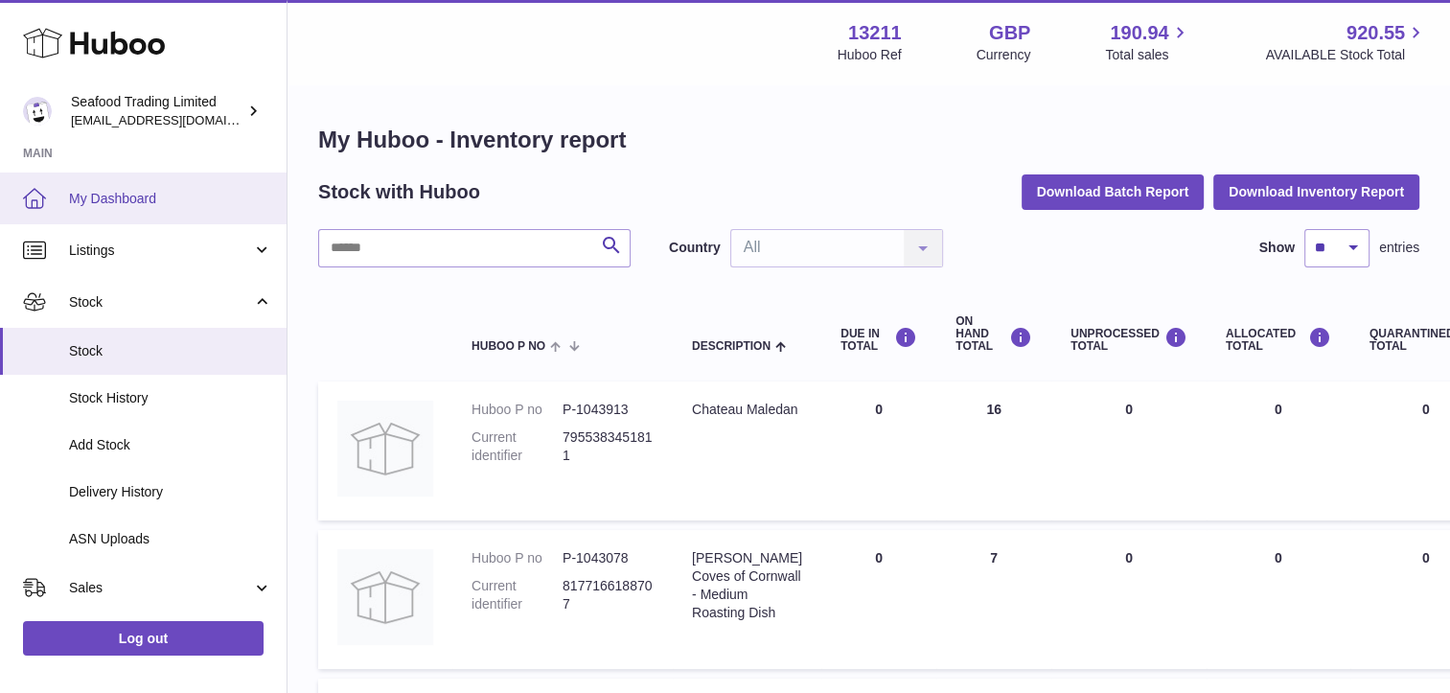
click at [111, 186] on link "My Dashboard" at bounding box center [143, 199] width 287 height 52
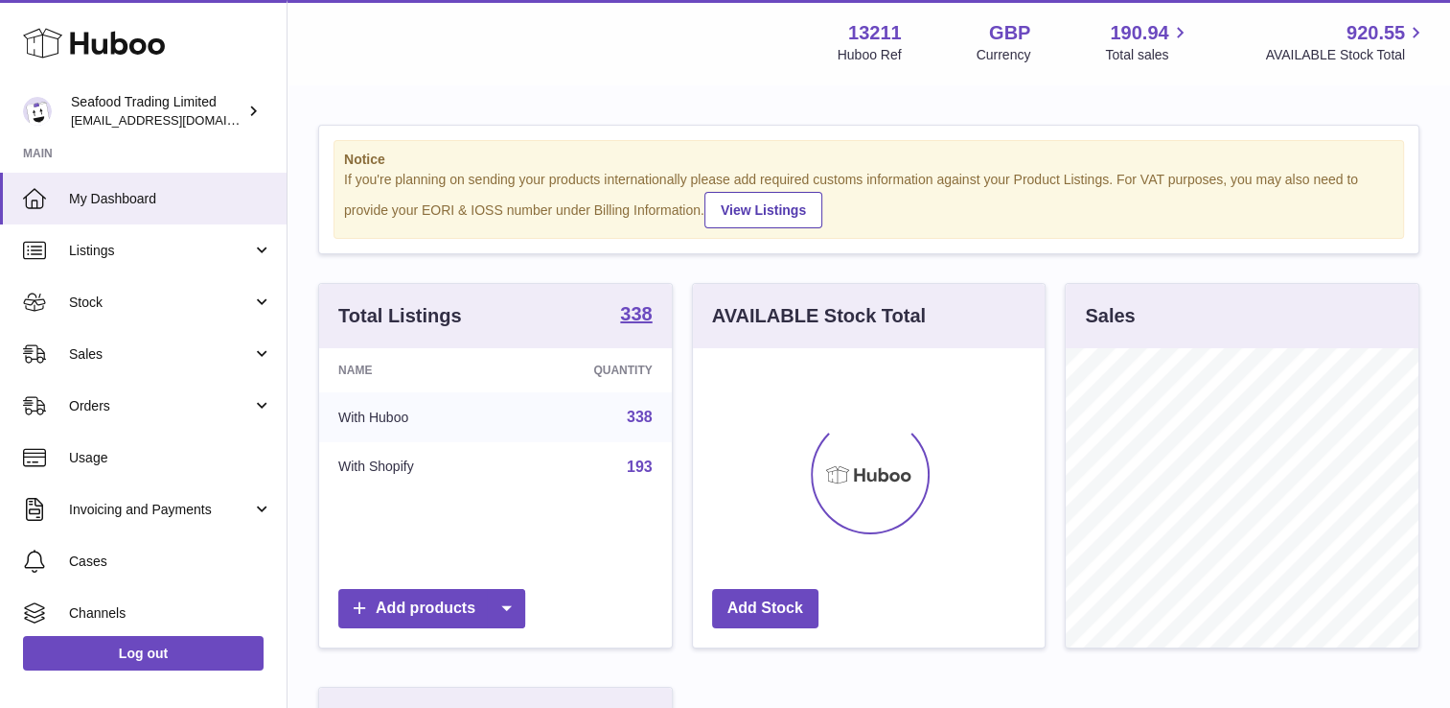
scroll to position [299, 353]
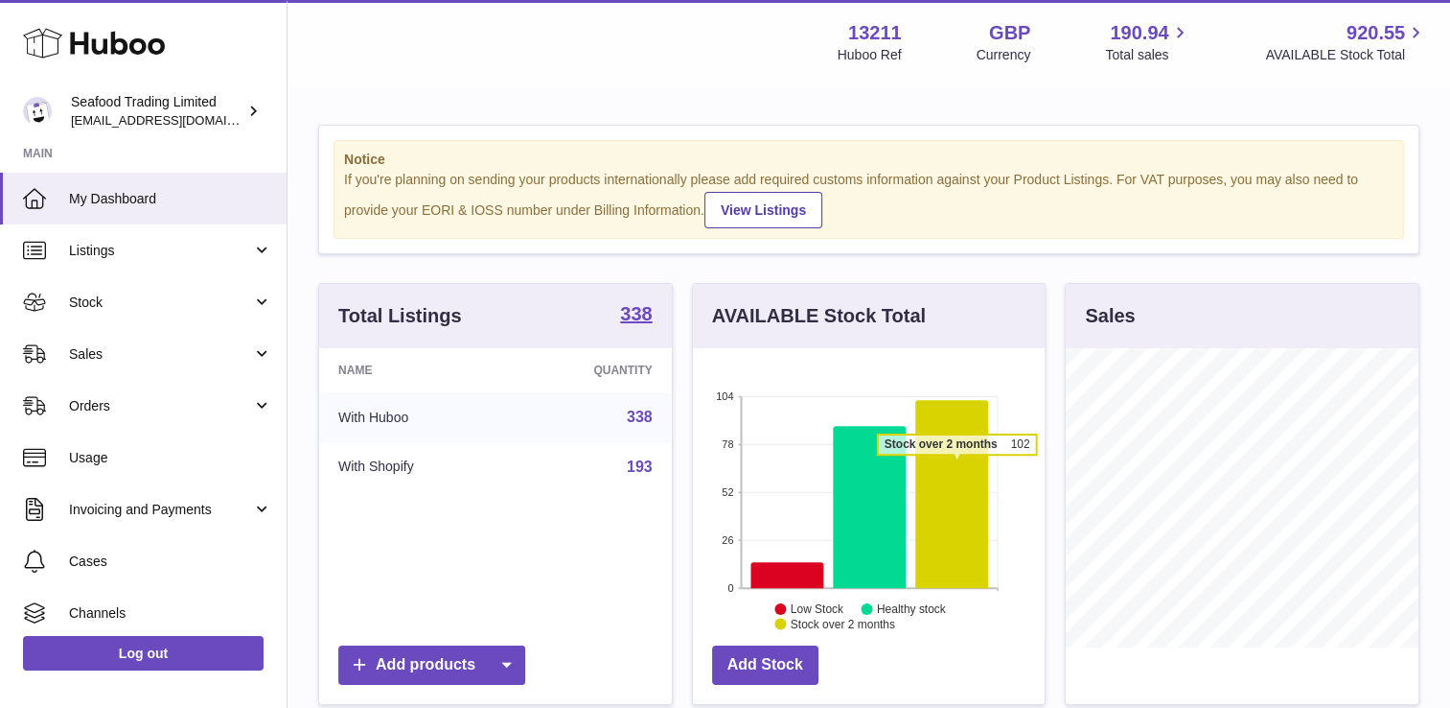
click at [957, 463] on icon at bounding box center [952, 494] width 73 height 188
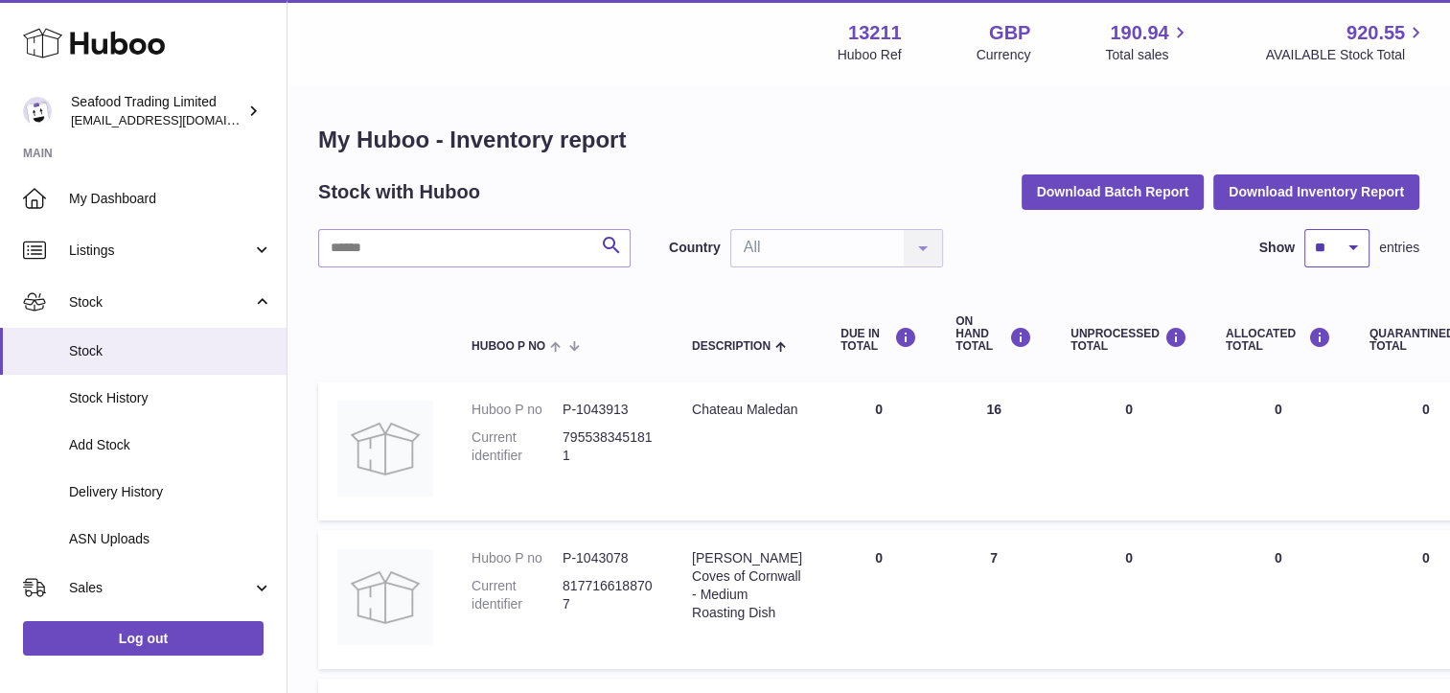
click at [1332, 255] on select "** ** ** ***" at bounding box center [1337, 248] width 65 height 38
select select "***"
click at [1305, 229] on select "** ** ** ***" at bounding box center [1337, 248] width 65 height 38
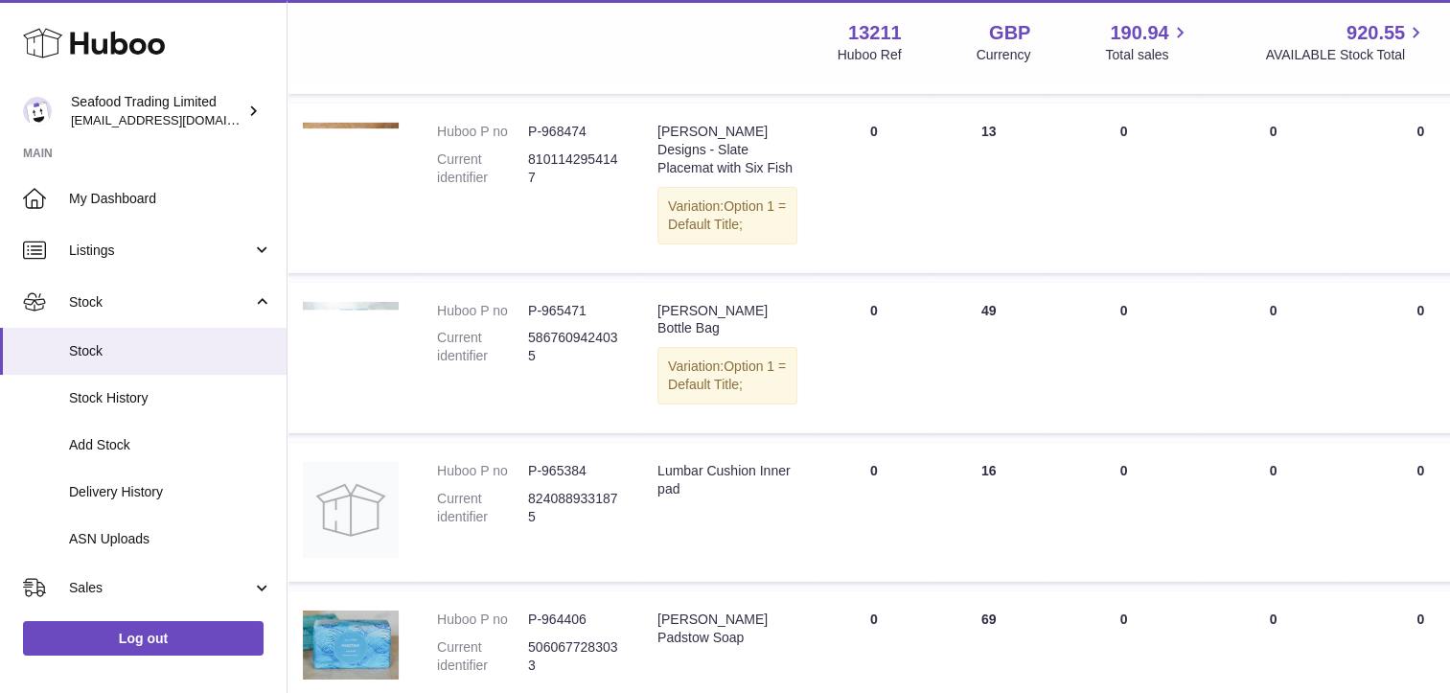
scroll to position [6161, 35]
